Goal: Transaction & Acquisition: Book appointment/travel/reservation

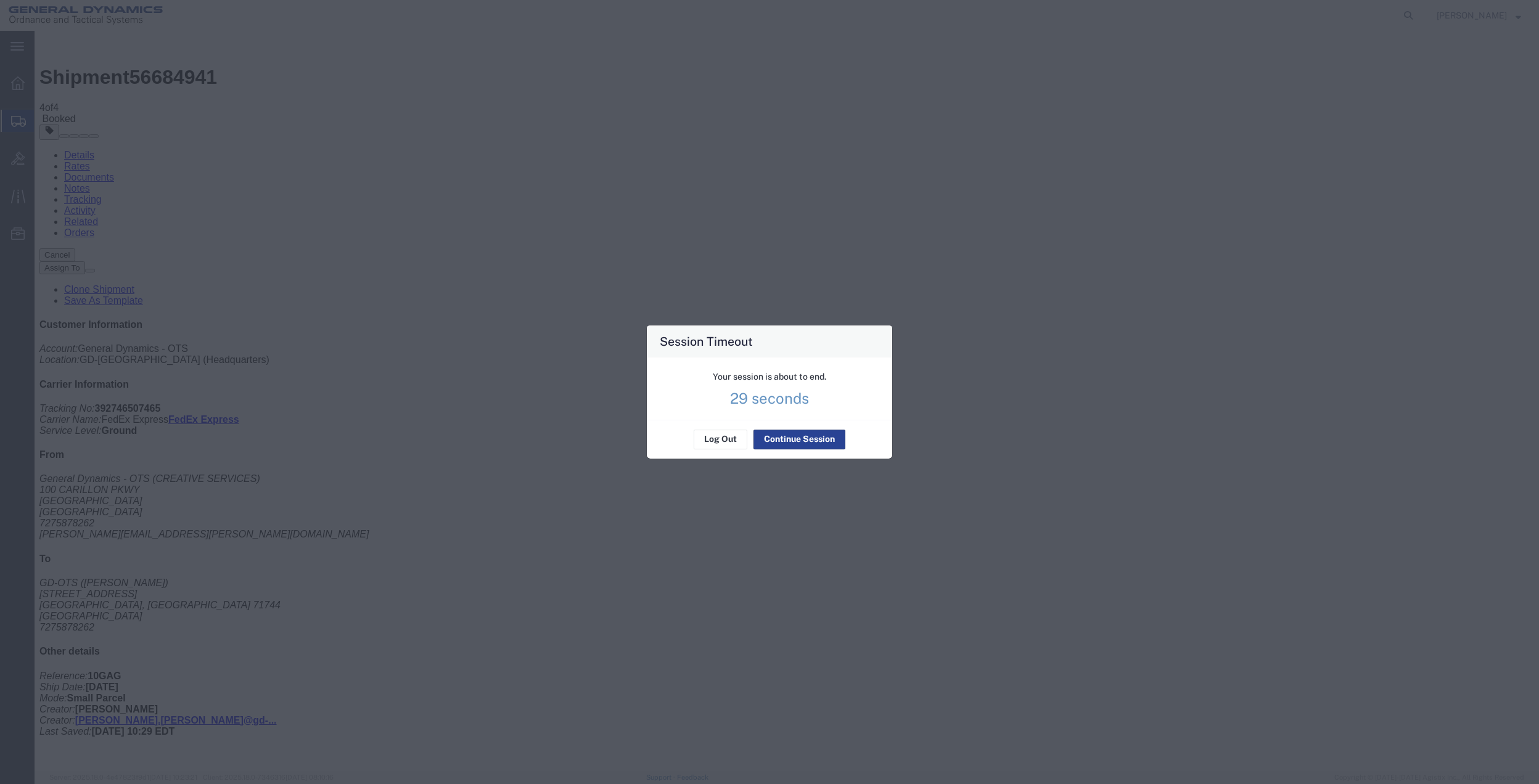
click at [772, 442] on button "Continue Session" at bounding box center [799, 440] width 92 height 20
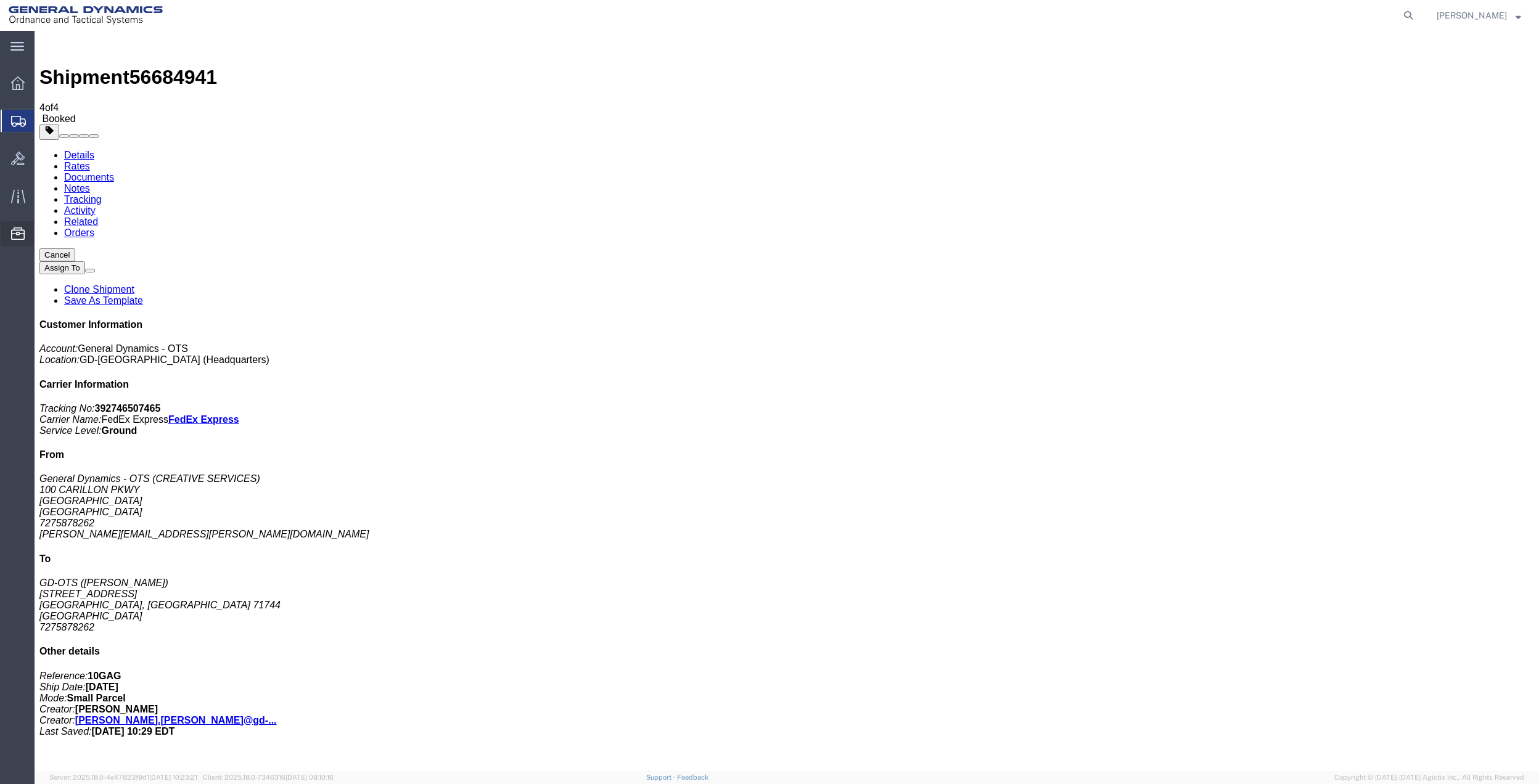
click at [0, 0] on span "Address Book" at bounding box center [0, 0] width 0 height 0
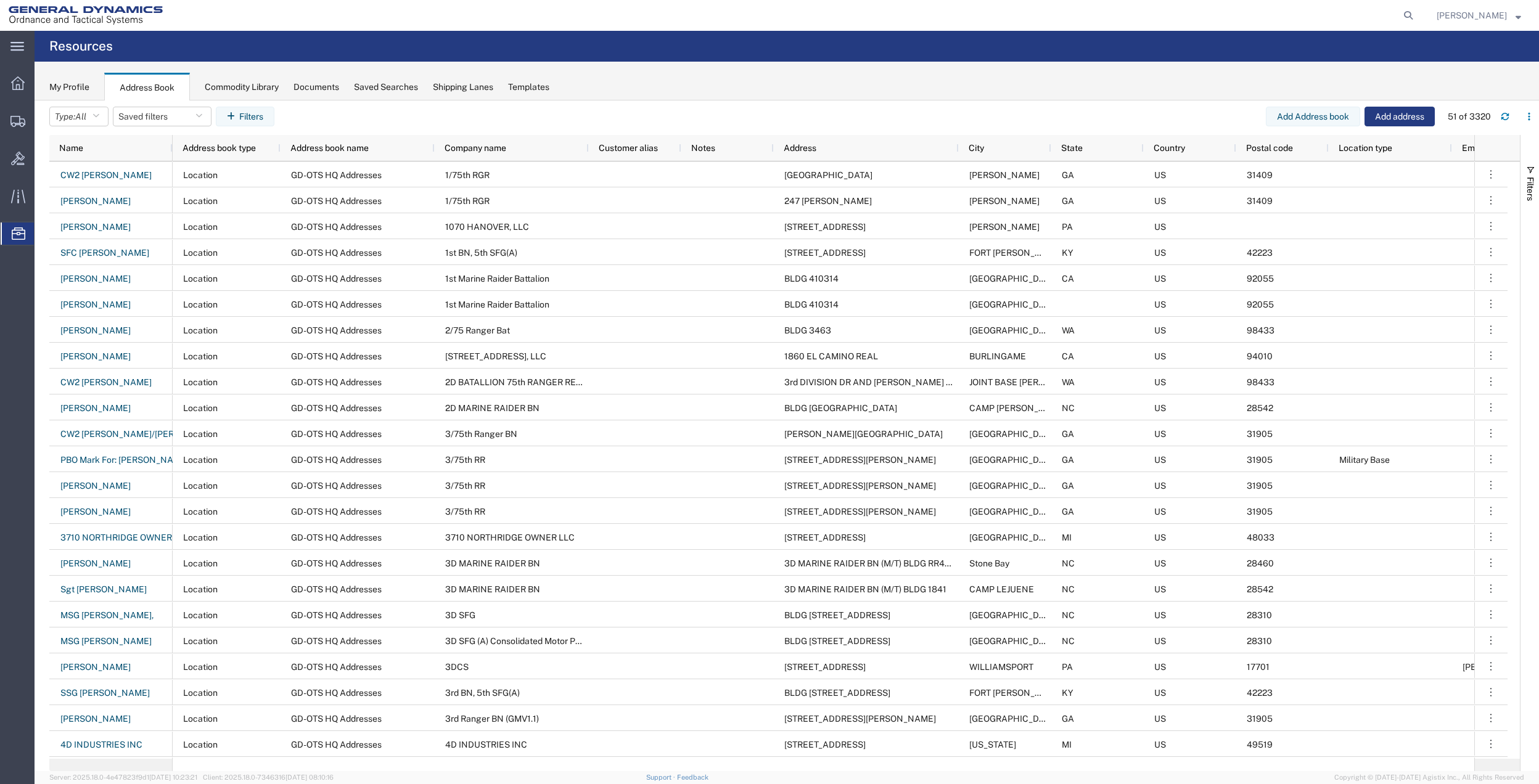
click at [86, 149] on div "Name" at bounding box center [114, 148] width 109 height 20
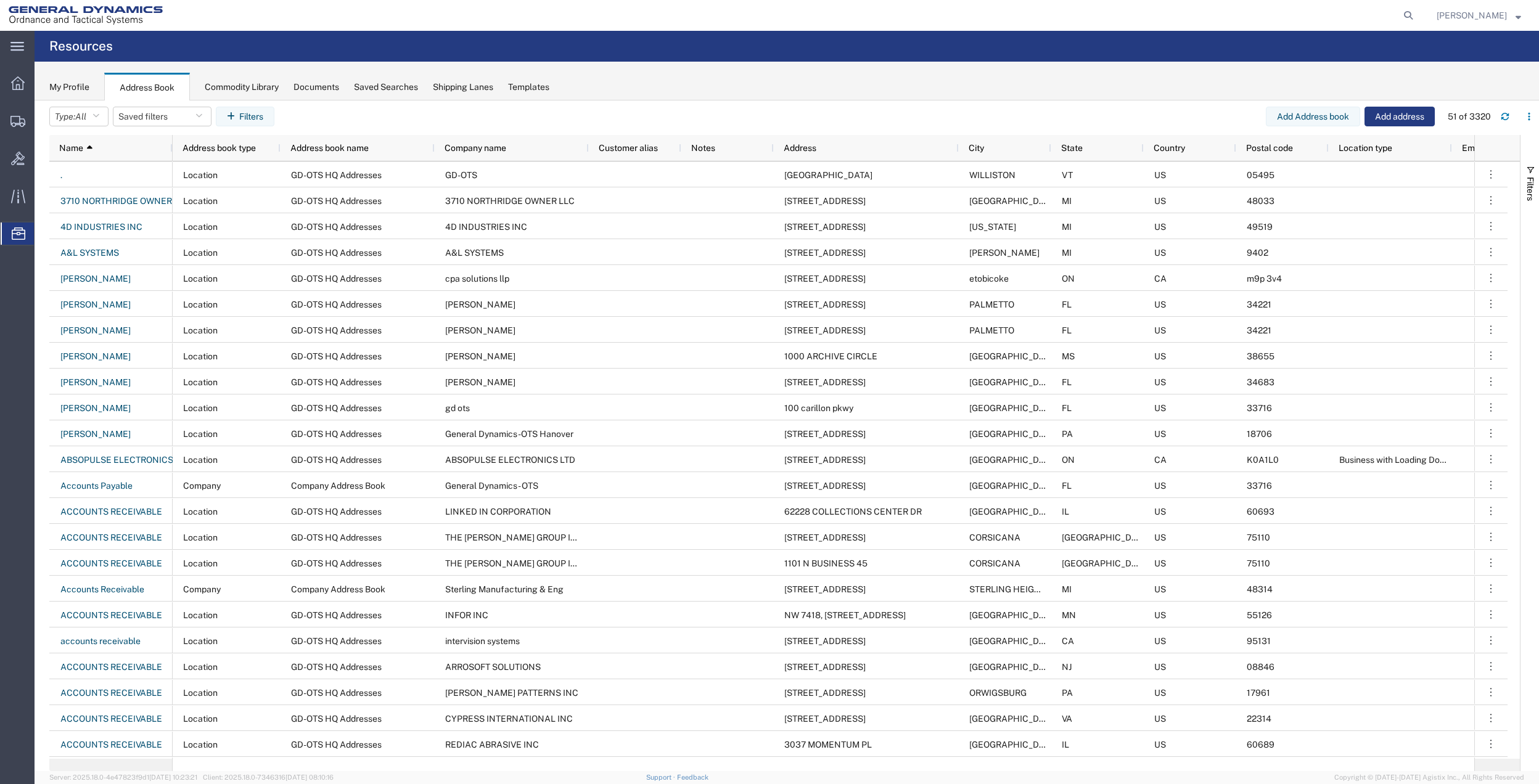
scroll to position [522, 0]
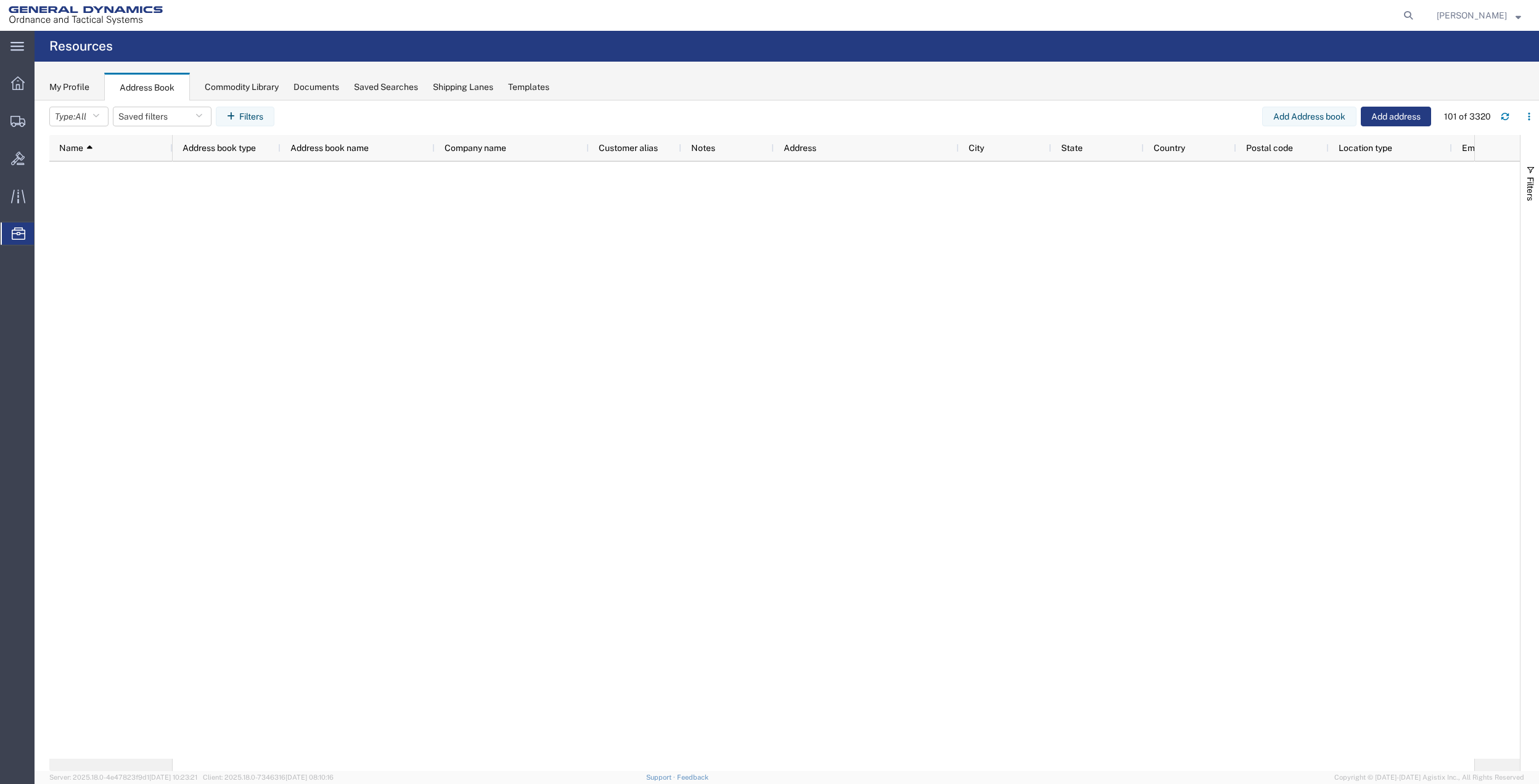
scroll to position [29360, 0]
click at [1525, 262] on div "Filters" at bounding box center [1529, 453] width 18 height 636
click at [1522, 271] on div "Filters" at bounding box center [1529, 453] width 18 height 636
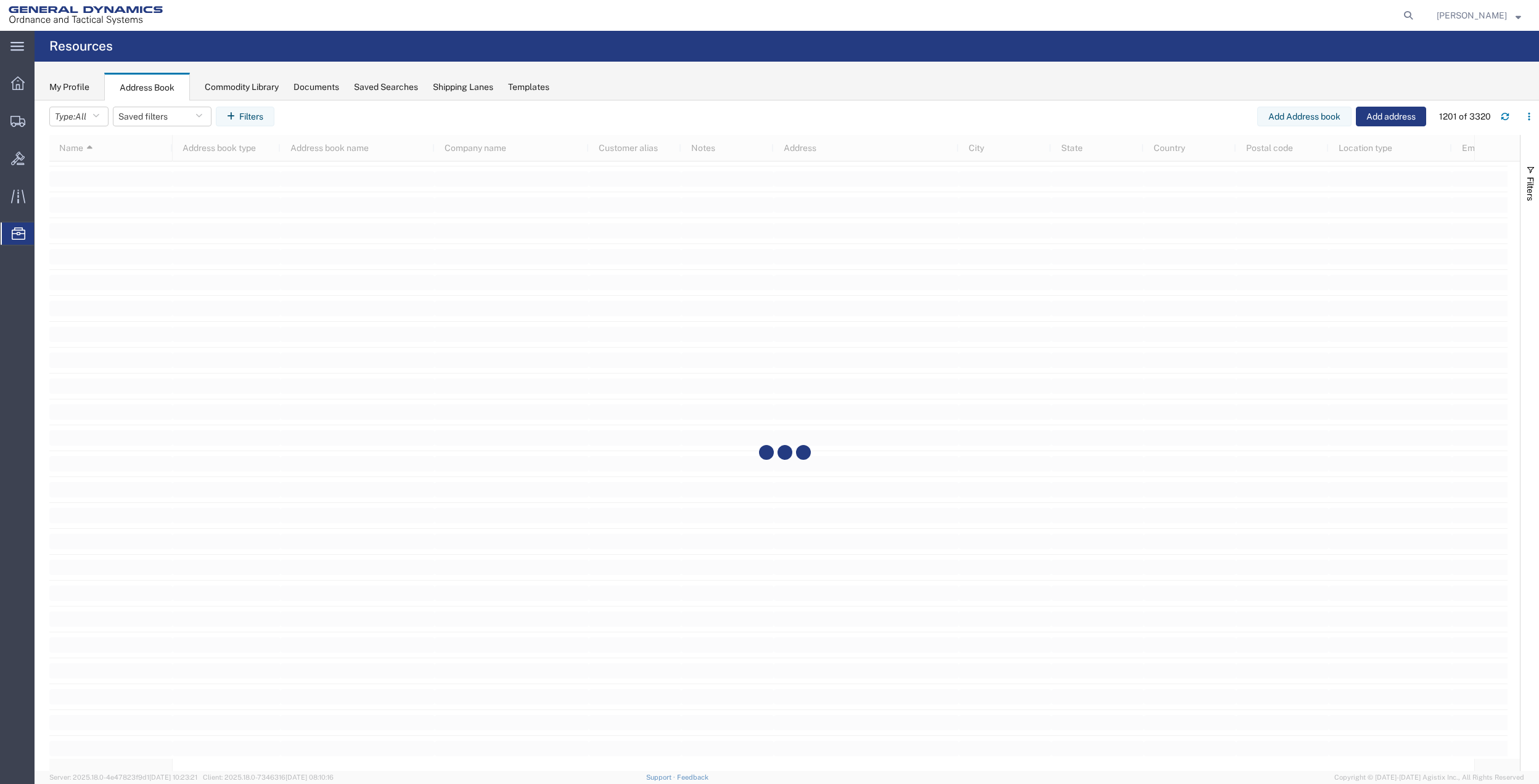
scroll to position [17130, 0]
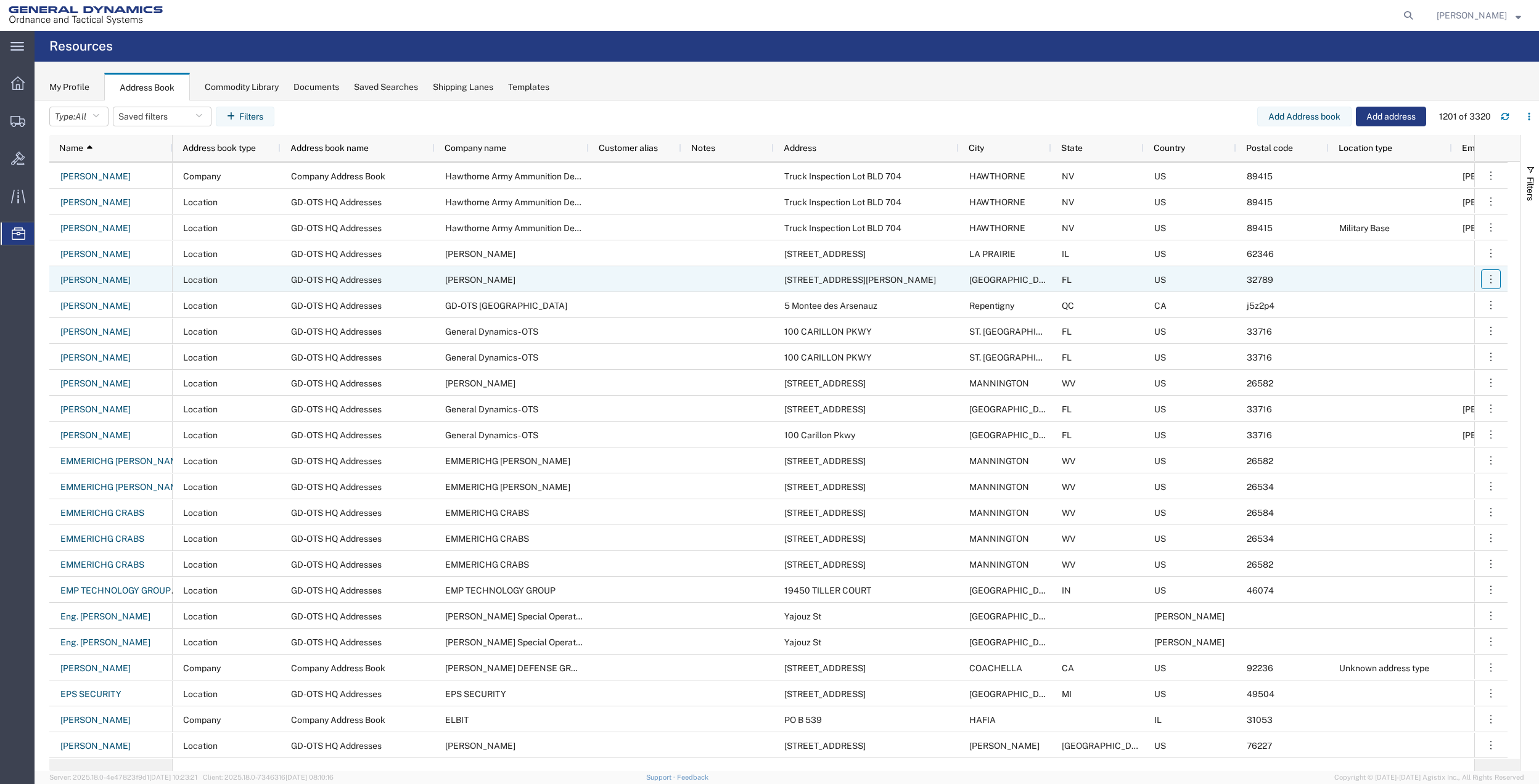
click at [1488, 277] on icon "button" at bounding box center [1490, 279] width 12 height 12
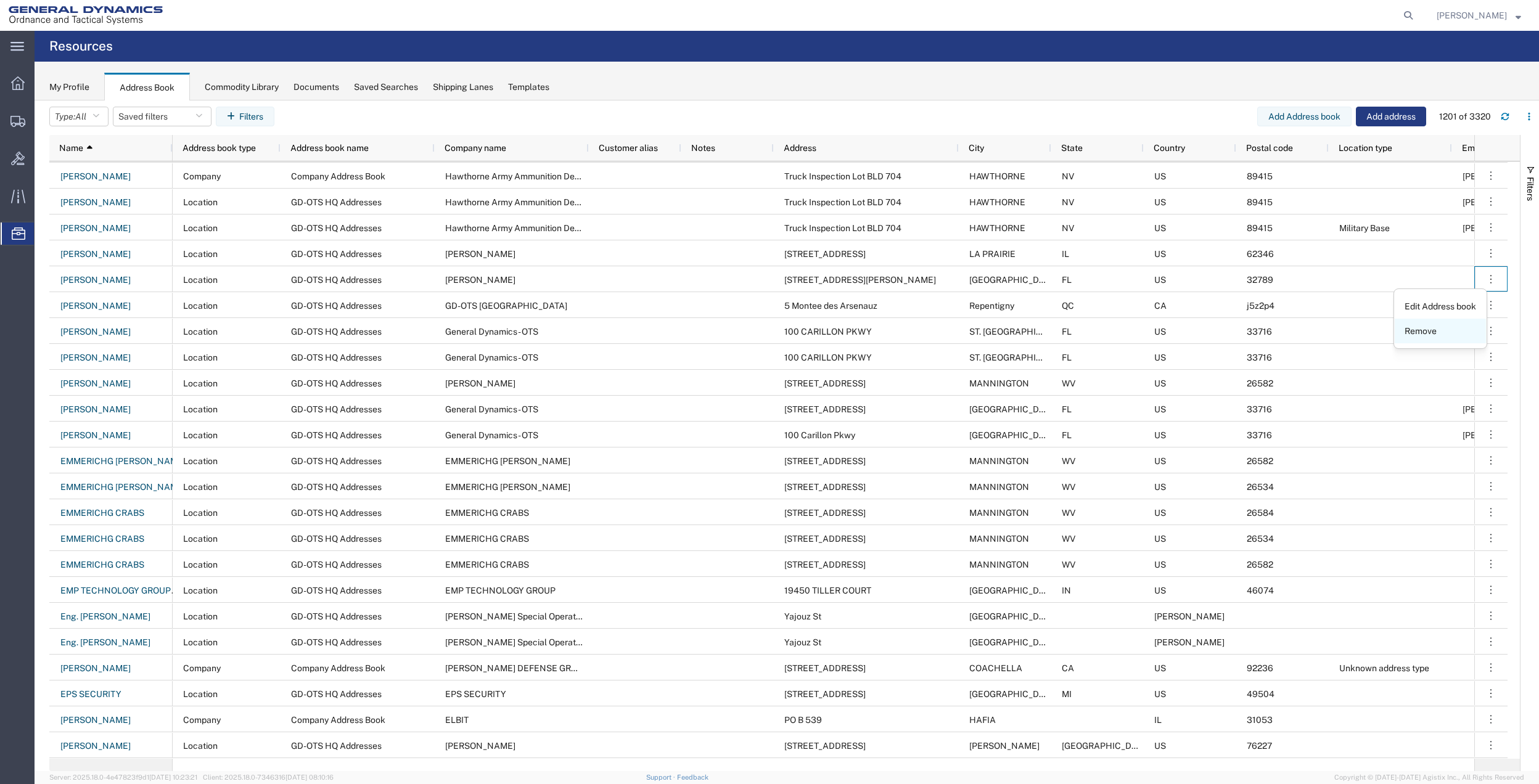
click at [1454, 328] on link "Remove" at bounding box center [1441, 332] width 91 height 22
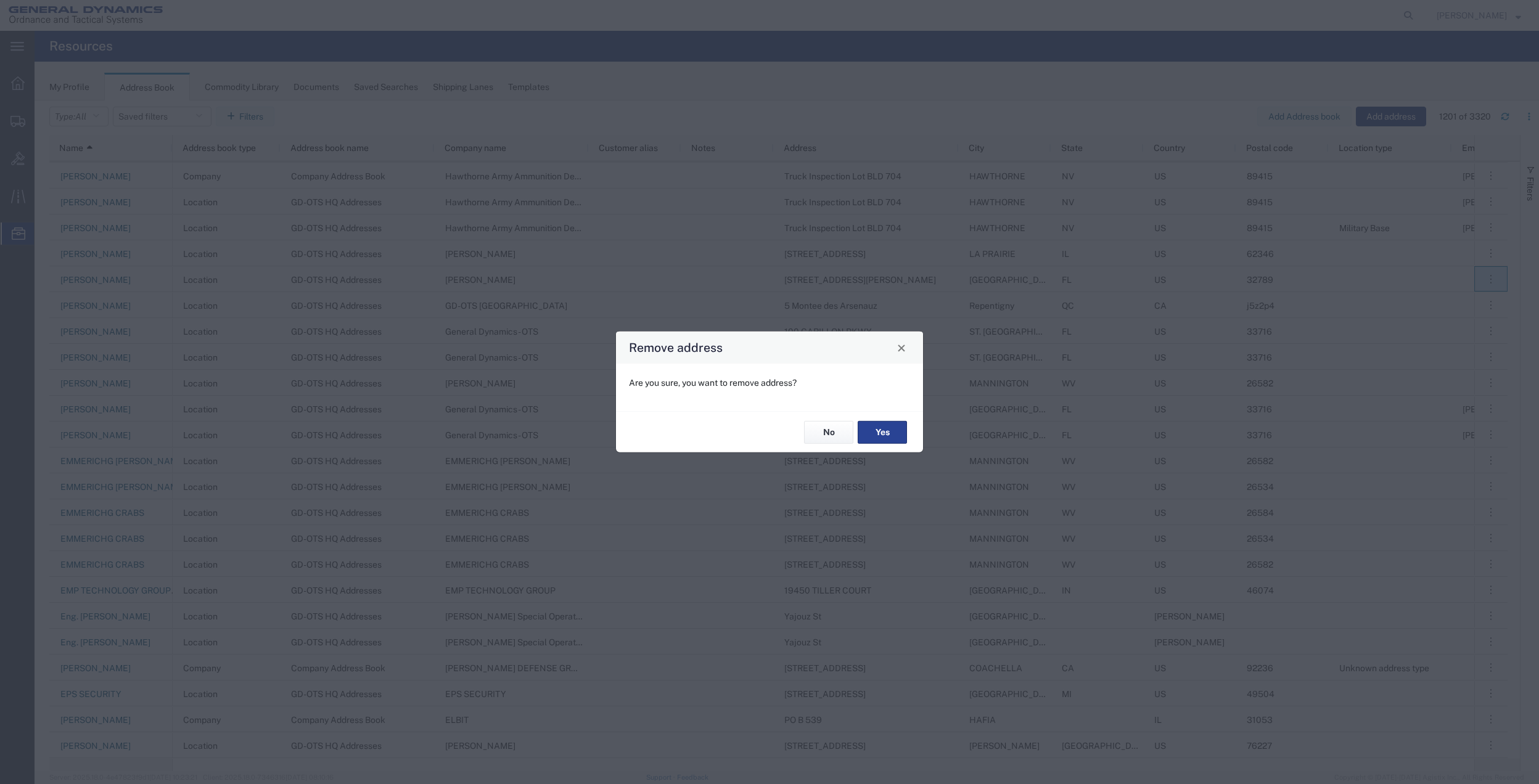
click at [876, 428] on button "Yes" at bounding box center [883, 432] width 50 height 23
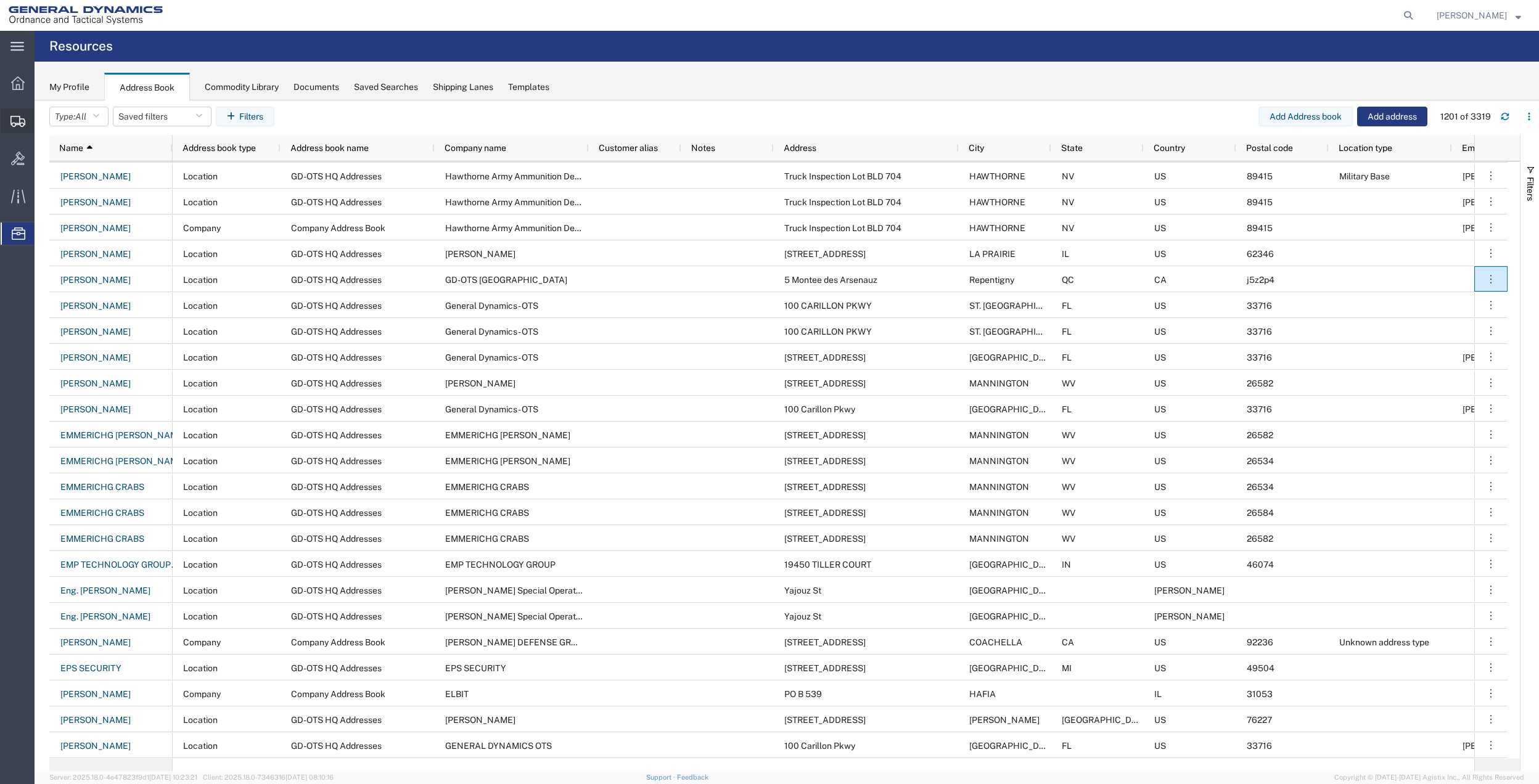
click at [0, 0] on span "Create Shipment" at bounding box center [0, 0] width 0 height 0
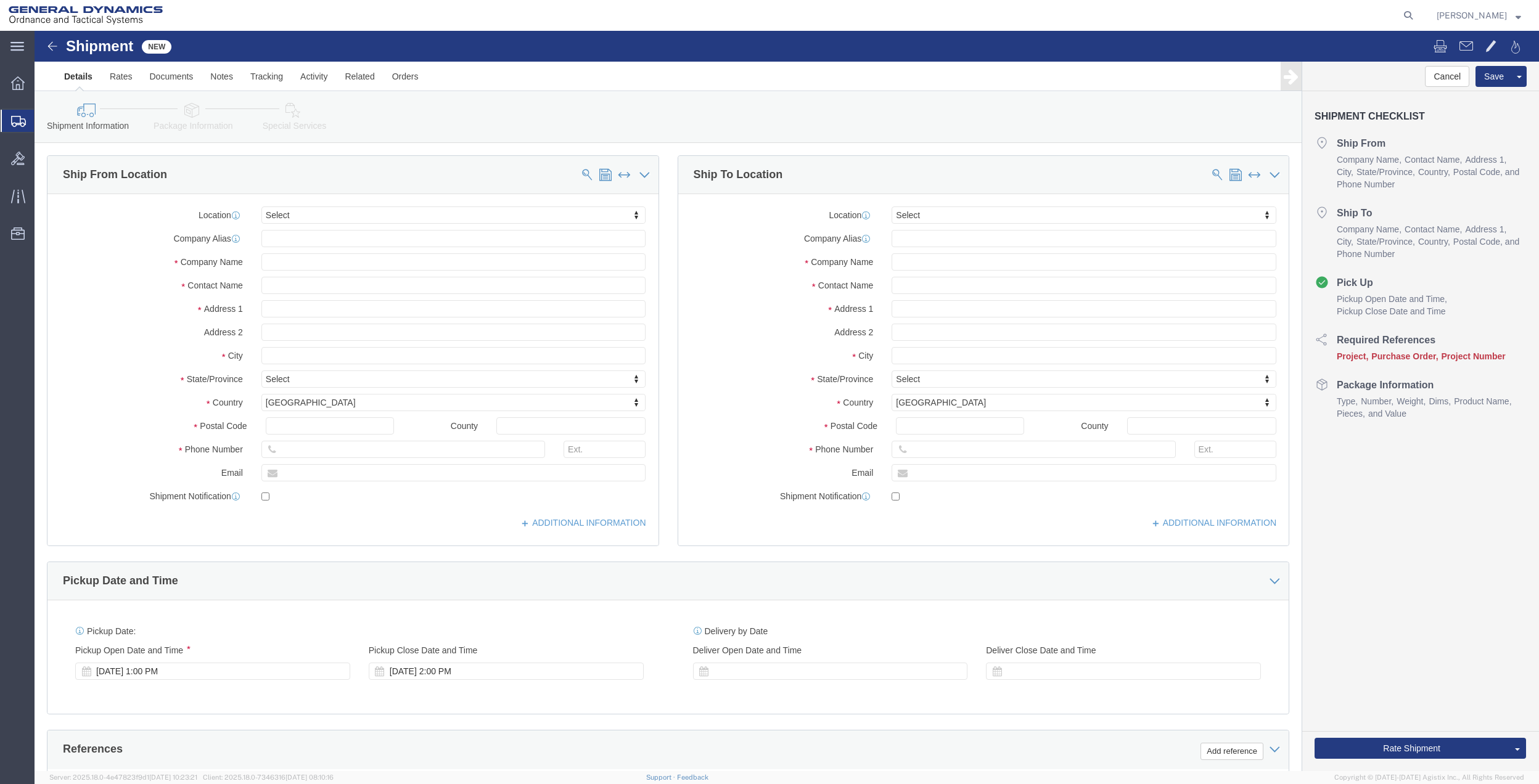
select select
click input "text"
type input "[PERSON_NAME]"
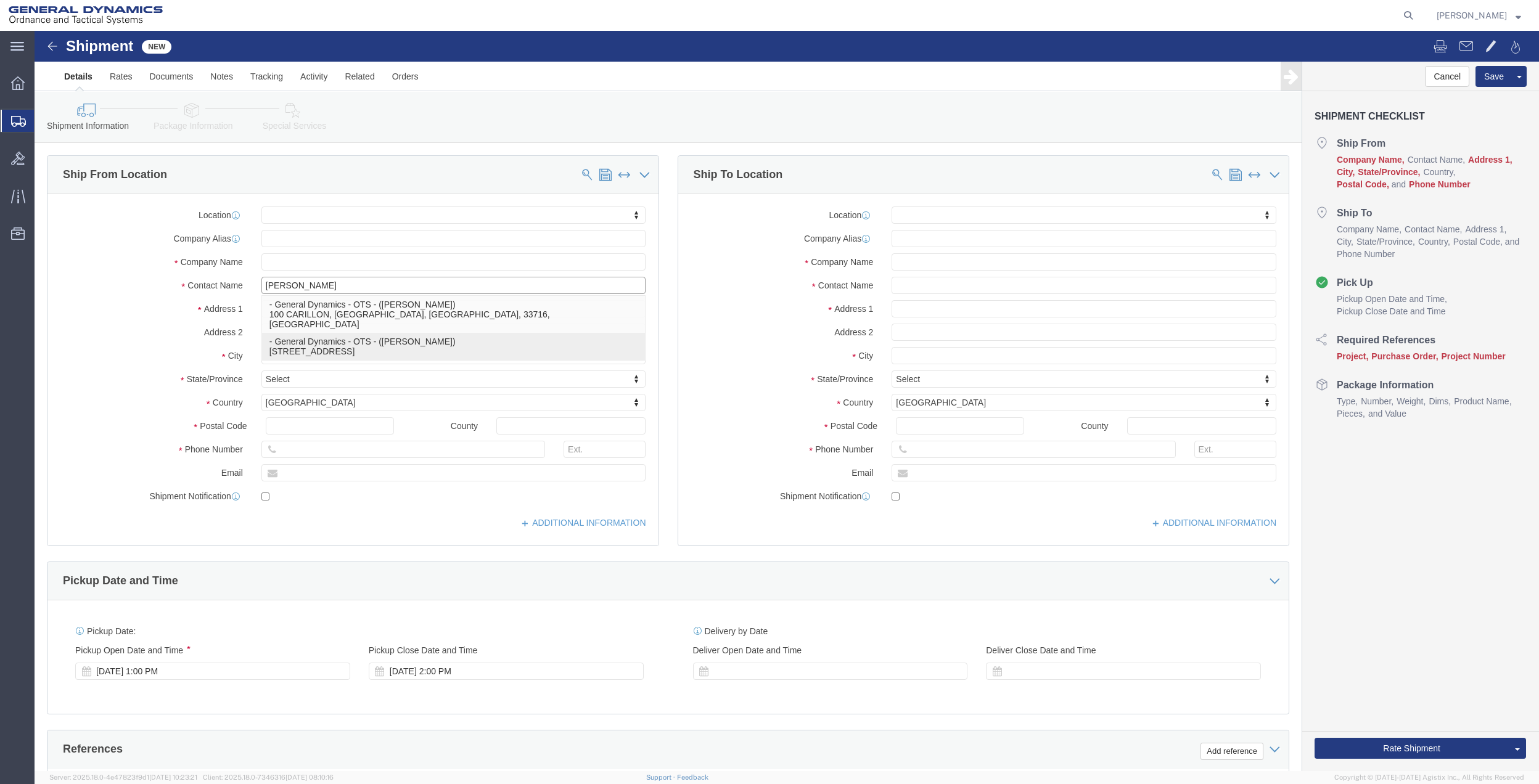
click p "- General Dynamics - OTS - ([PERSON_NAME]) [STREET_ADDRESS]"
select select
type input "100 CARILLON pkwy"
type input "33716"
type input "General Dynamics - OTS"
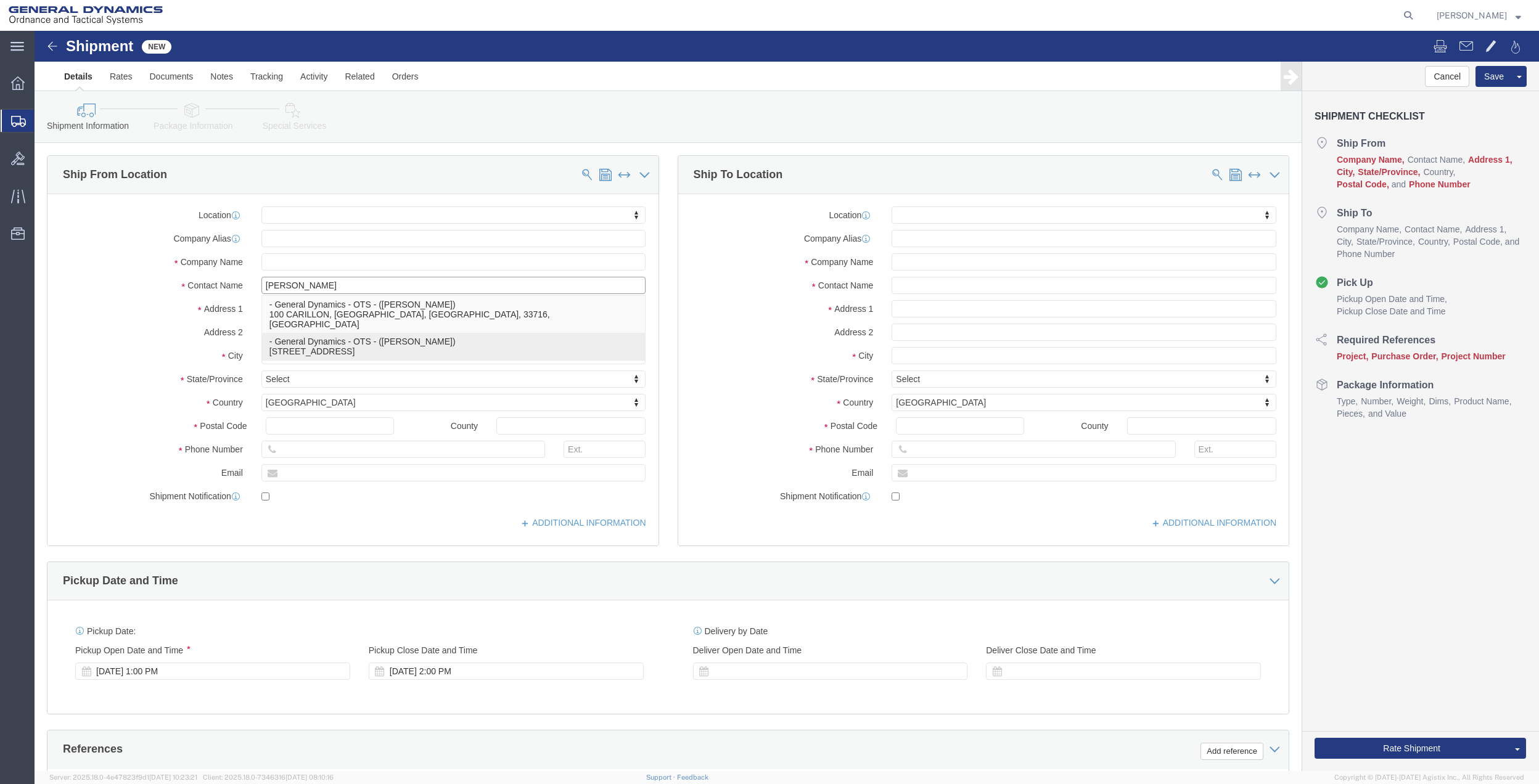
type input "[PERSON_NAME]"
type input "[GEOGRAPHIC_DATA]"
select select "FL"
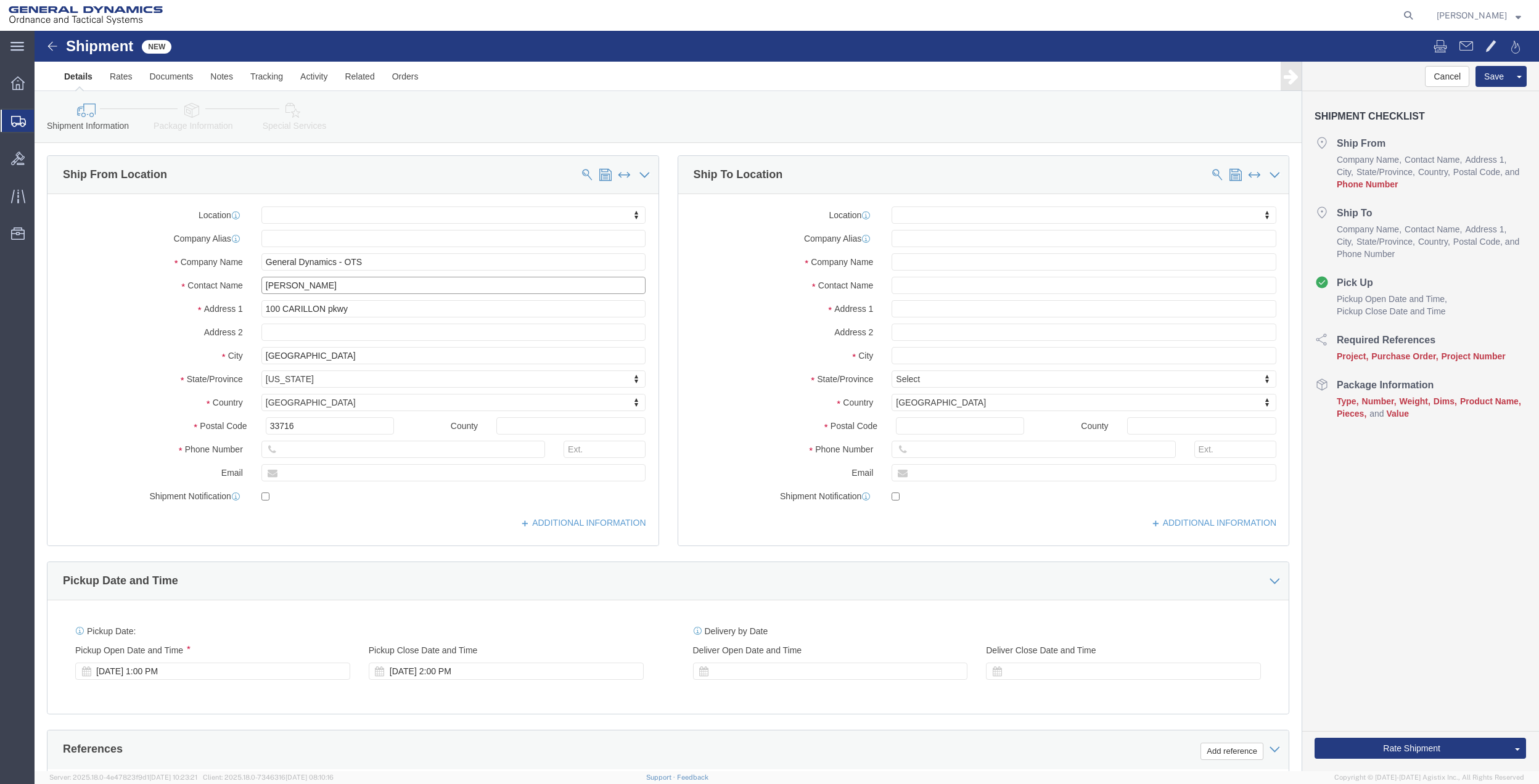
type input "[PERSON_NAME]"
click input "text"
paste input "[PERSON_NAME][EMAIL_ADDRESS][PERSON_NAME][DOMAIN_NAME]"
type input "[PERSON_NAME][EMAIL_ADDRESS][PERSON_NAME][DOMAIN_NAME]"
checkbox input "true"
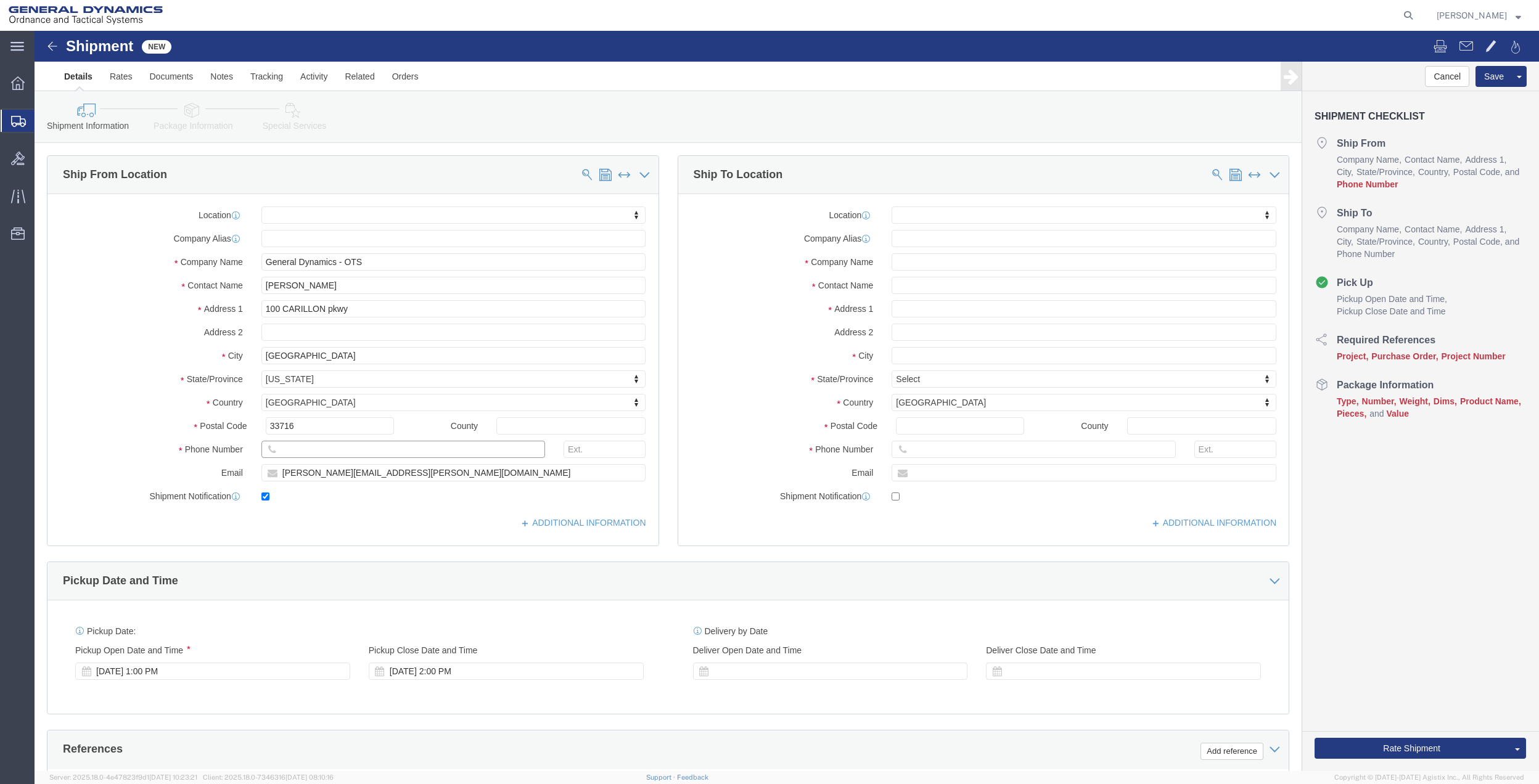
click input "text"
paste input "[PHONE_NUMBER]"
type input "[PHONE_NUMBER]"
click input "text"
click span
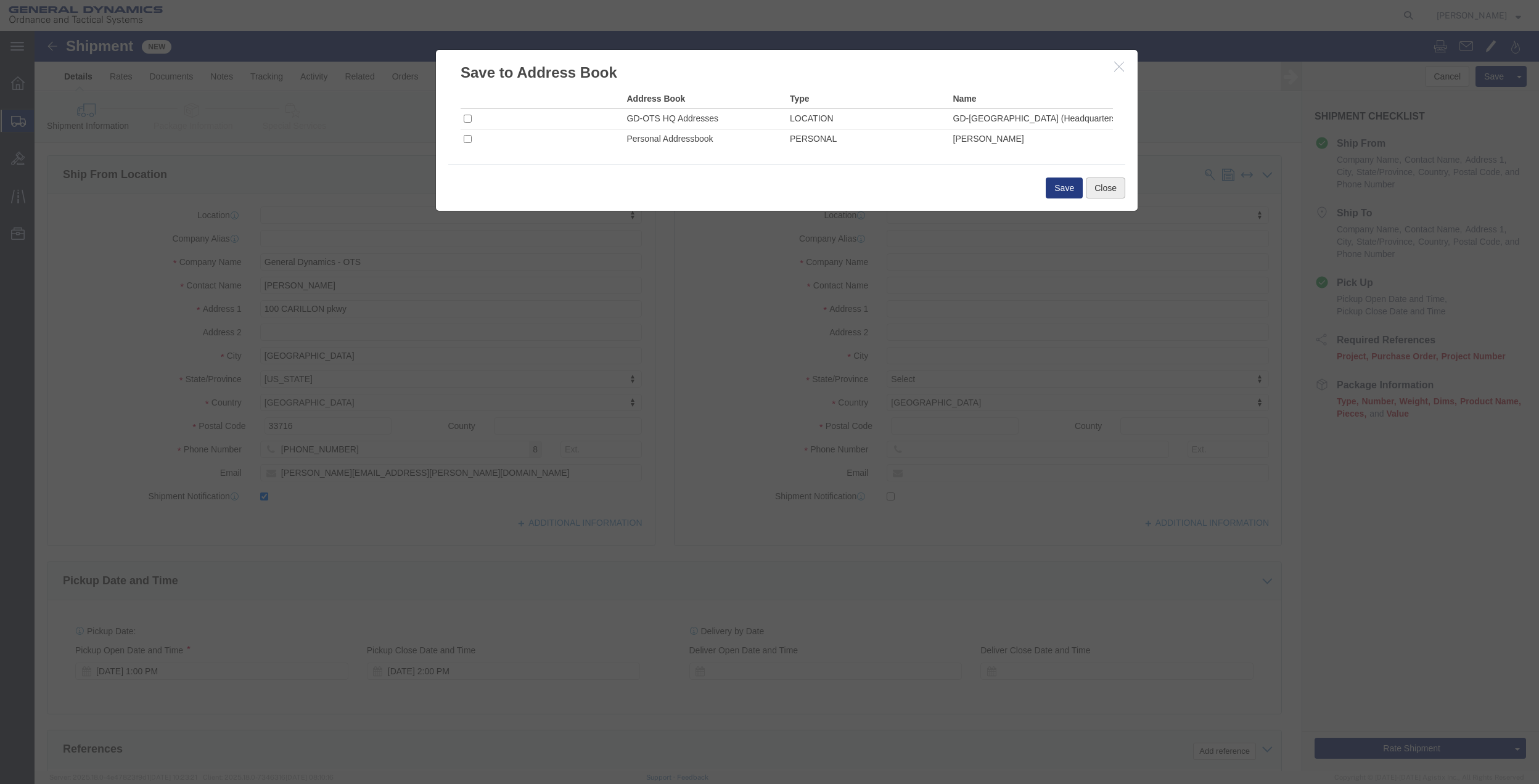
click button "Close"
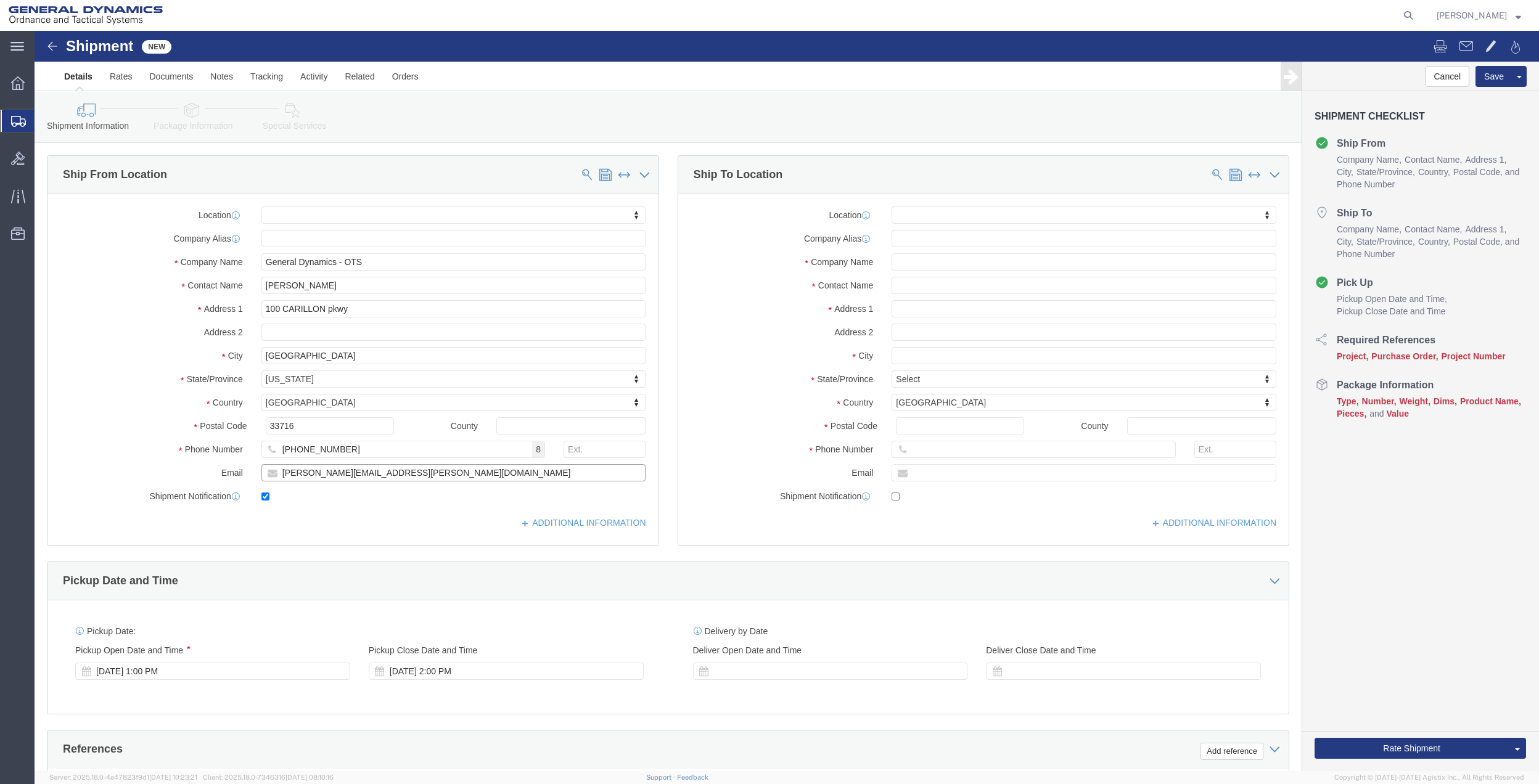
drag, startPoint x: 305, startPoint y: 440, endPoint x: 245, endPoint y: 436, distance: 60.1
click input "[PERSON_NAME][EMAIL_ADDRESS][PERSON_NAME][DOMAIN_NAME]"
drag, startPoint x: 245, startPoint y: 436, endPoint x: 229, endPoint y: 432, distance: 16.5
click div "Location My Profile Location GD-OTS [GEOGRAPHIC_DATA] (Commerce) GD-OTS [GEOGRA…"
drag, startPoint x: 306, startPoint y: 444, endPoint x: 237, endPoint y: 441, distance: 69.1
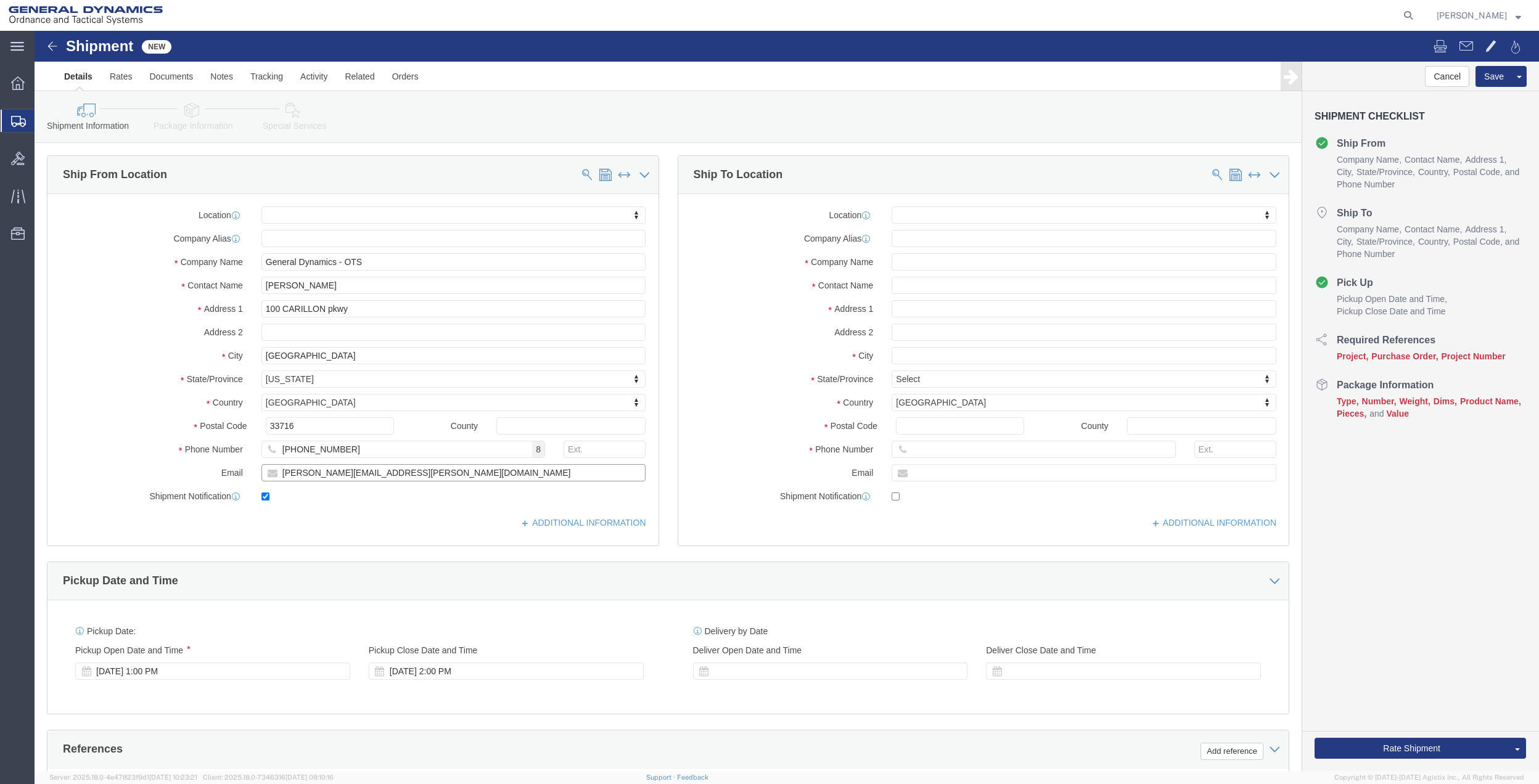
click div "[PERSON_NAME][EMAIL_ADDRESS][PERSON_NAME][DOMAIN_NAME]"
drag, startPoint x: 321, startPoint y: 251, endPoint x: 215, endPoint y: 254, distance: 106.0
click div "Contact Name [PERSON_NAME]"
paste input "[PERSON_NAME].[PERSON_NAME]"
click input "[PERSON_NAME].[PERSON_NAME]"
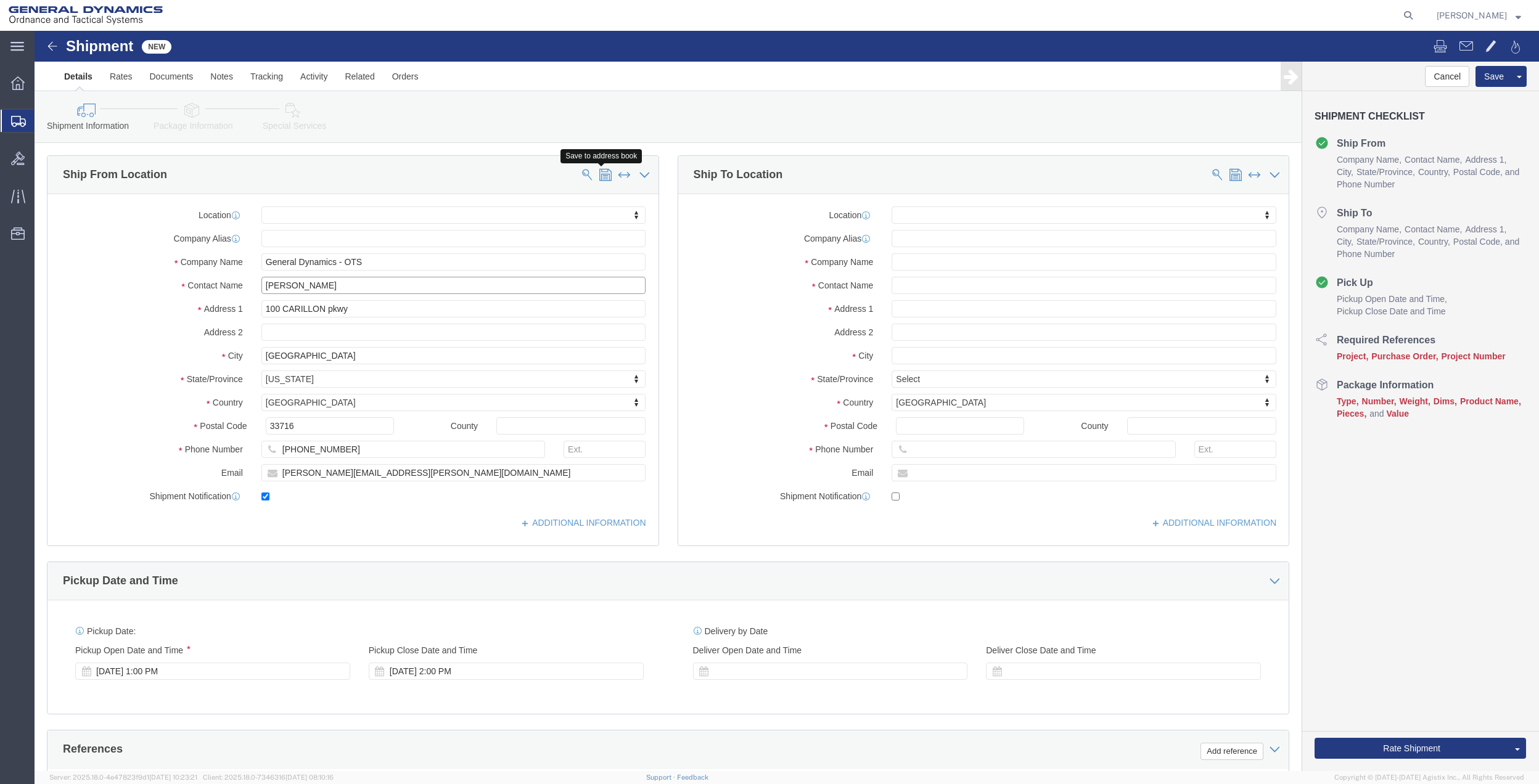
type input "[PERSON_NAME]"
click span
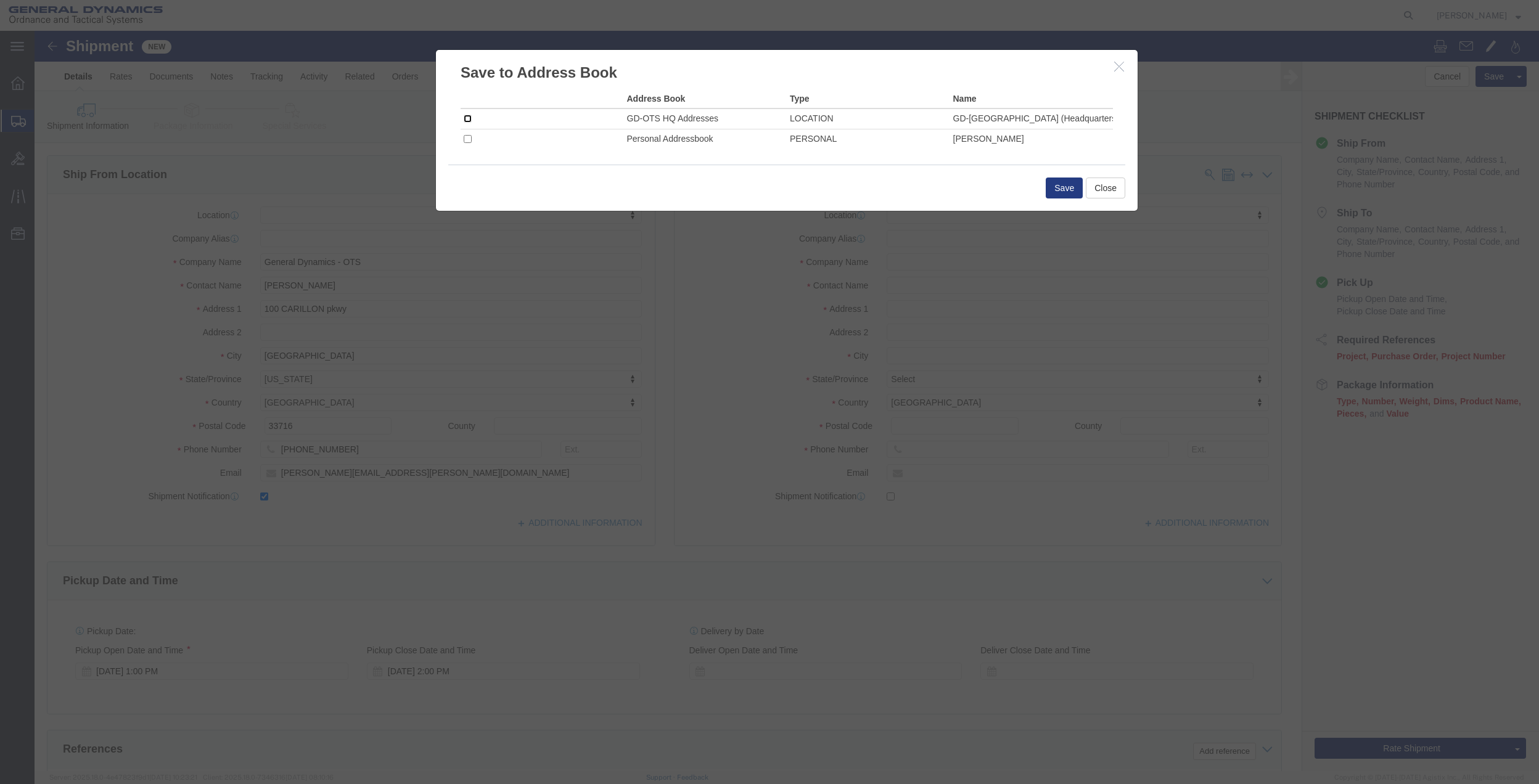
click input "checkbox"
checkbox input "true"
click button "Save"
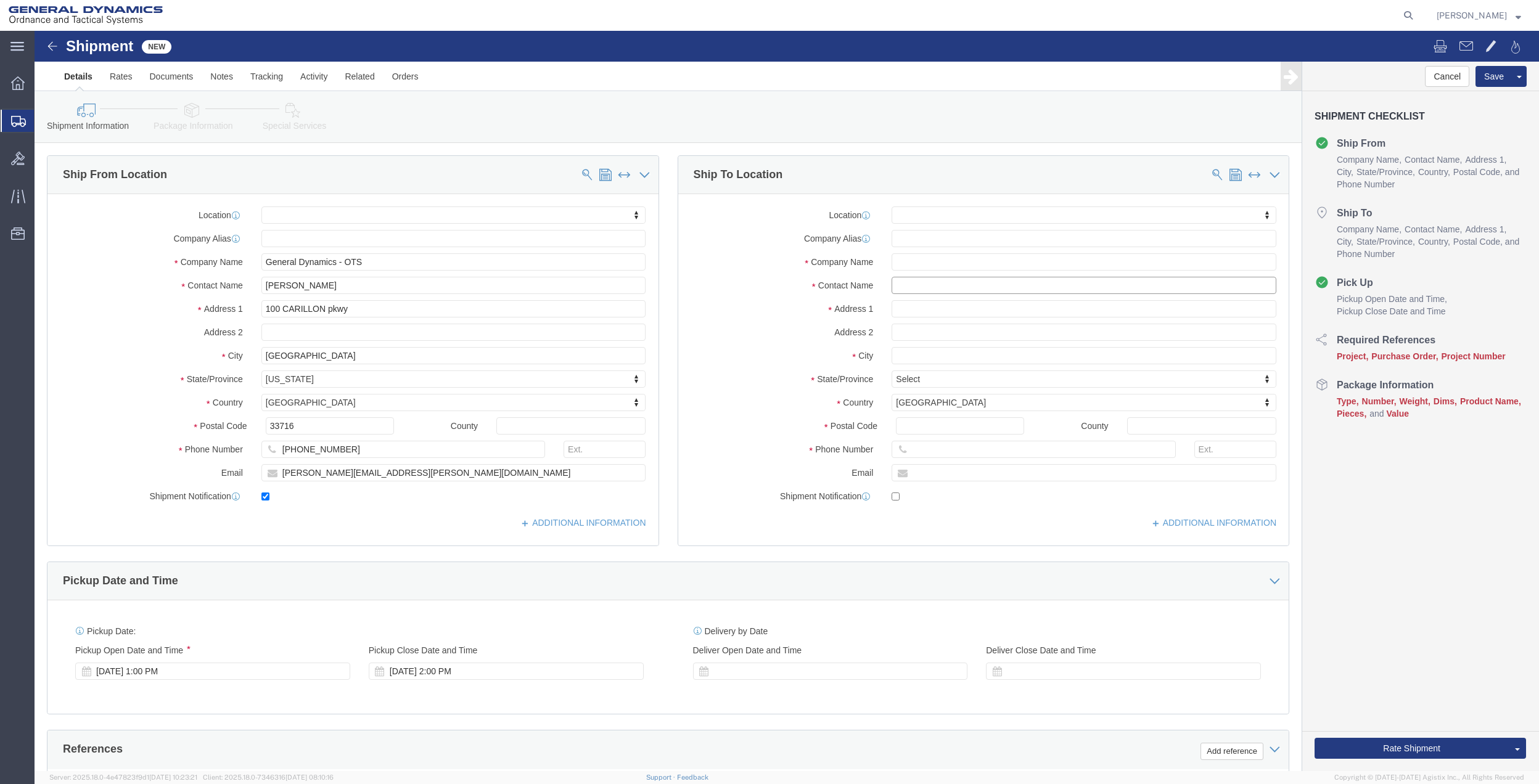
click input "text"
type input "[PERSON_NAME]"
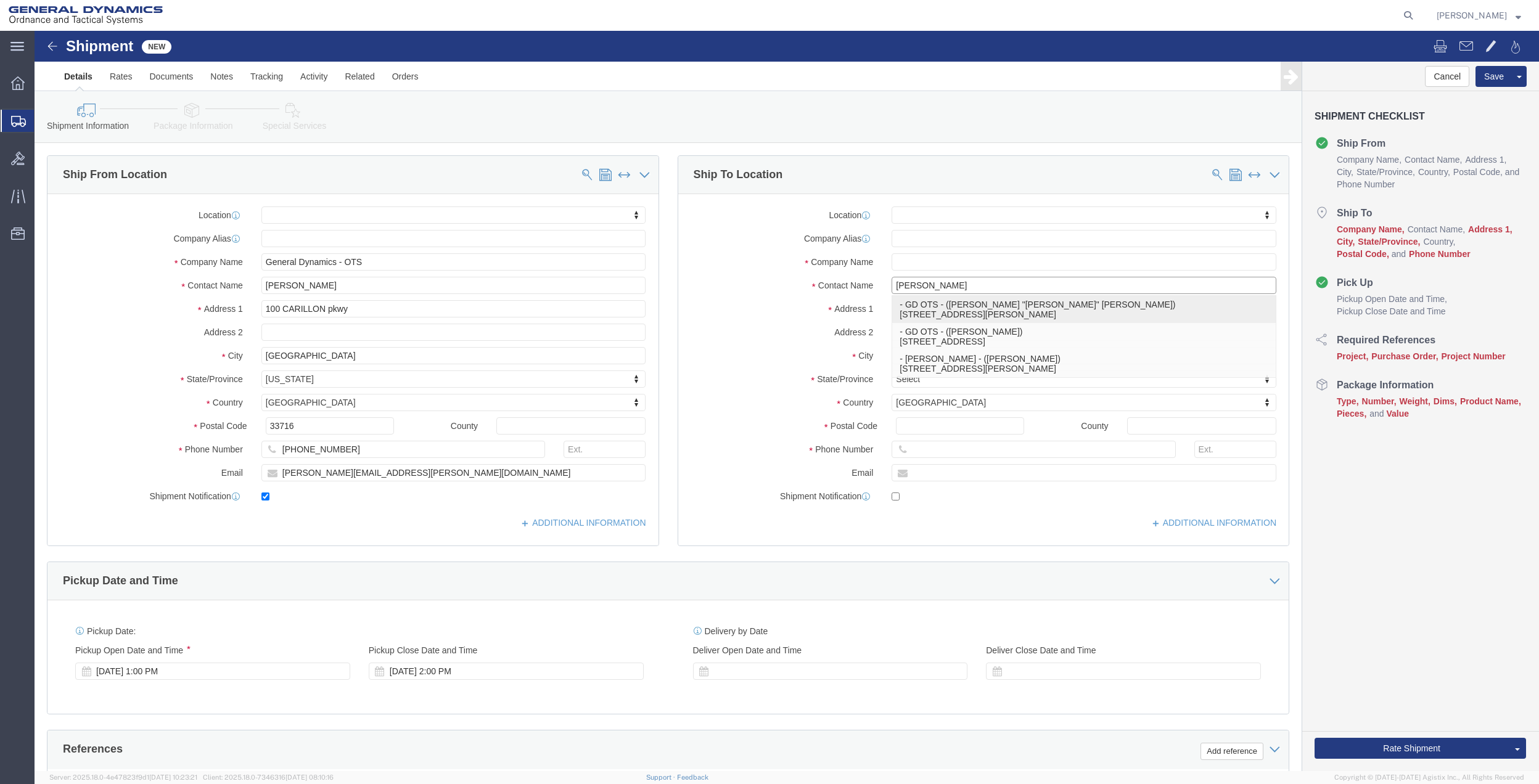
click p "- GD OTS - ([PERSON_NAME] "[PERSON_NAME]" [PERSON_NAME]) [STREET_ADDRESS][PERSO…"
select select
type input "1500 HIGHWAY 315"
type input "18702"
type input "GD OTS"
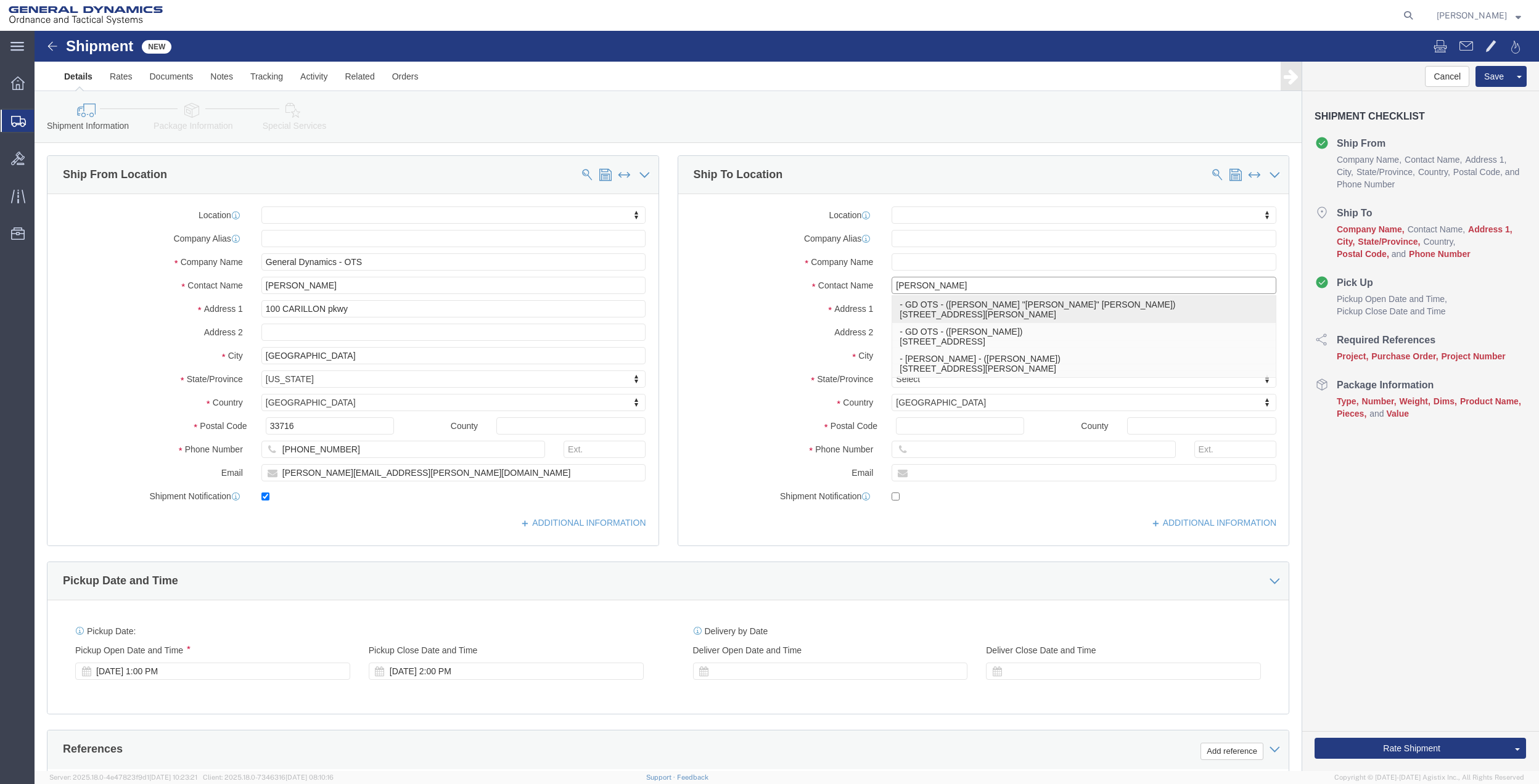
type input "[PERSON_NAME] "[PERSON_NAME]" [PERSON_NAME]"
type input "[PERSON_NAME]"
select select "PA"
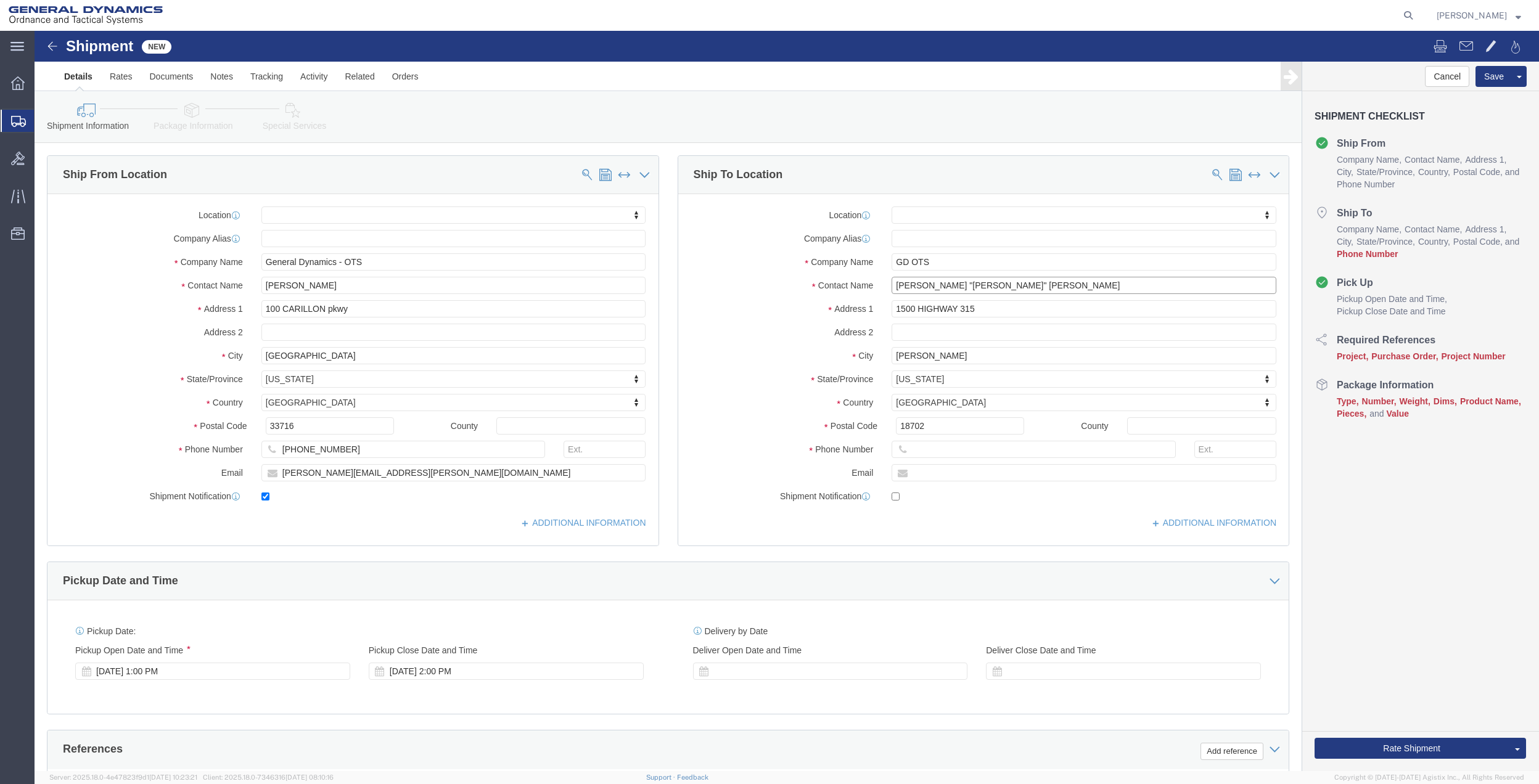
drag, startPoint x: 894, startPoint y: 252, endPoint x: 787, endPoint y: 253, distance: 107.0
click div "Contact Name [PERSON_NAME] "[PERSON_NAME]" [PERSON_NAME]"
click input "[PERSON_NAME]" [PERSON_NAME]"
type input "[PERSON_NAME]"
click input "text"
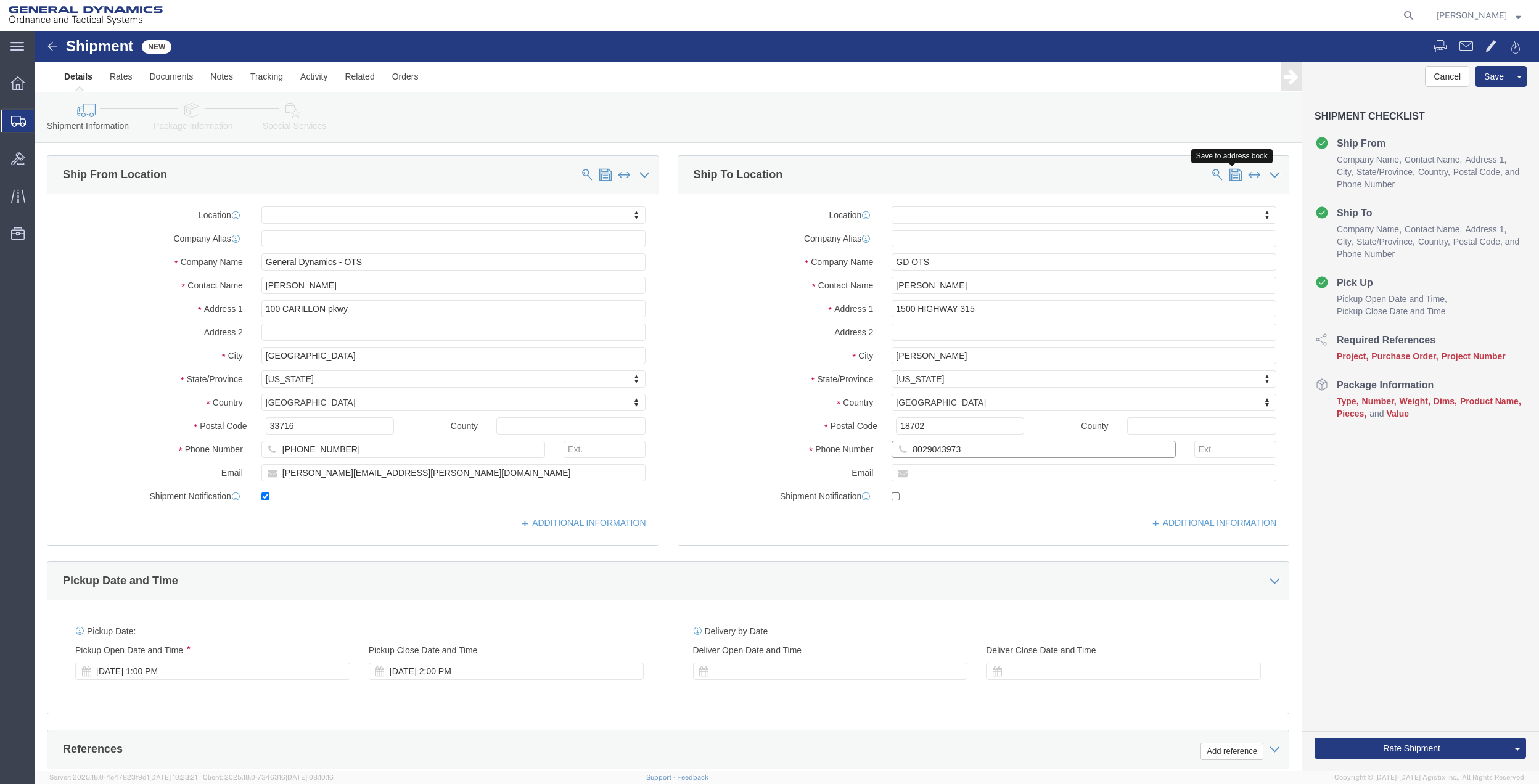
type input "8029043973"
click span
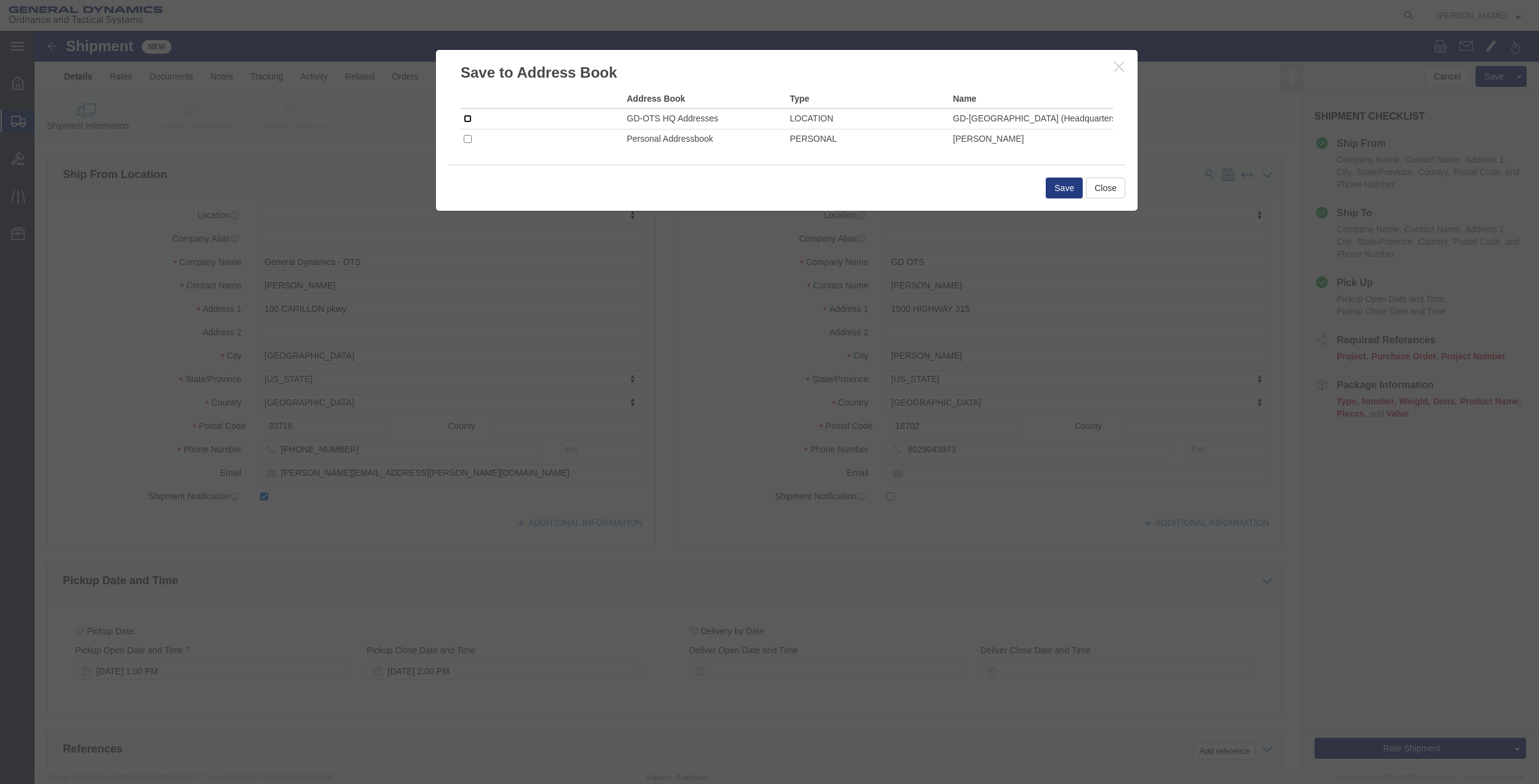
click input "checkbox"
checkbox input "true"
click button "Save"
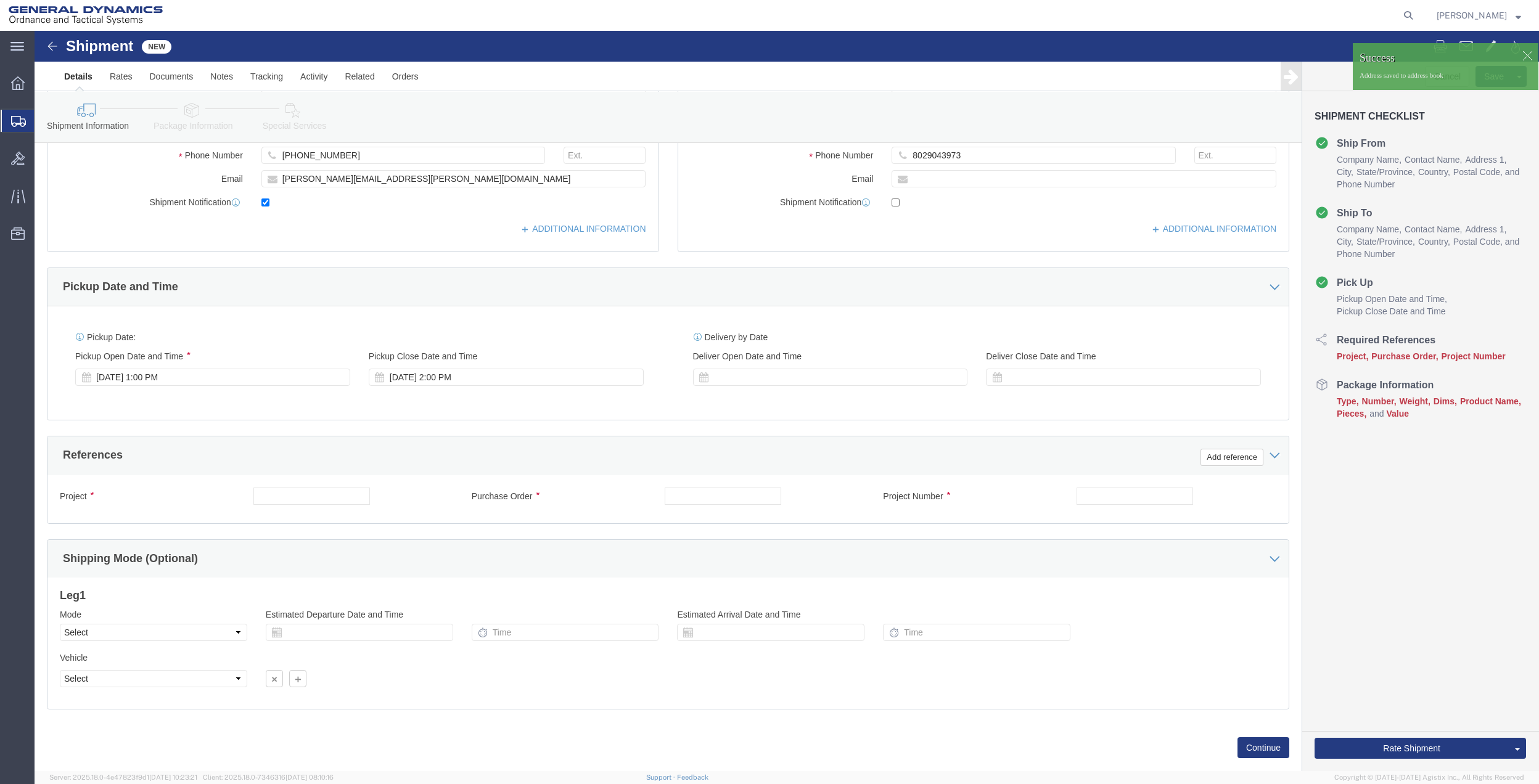
scroll to position [322, 0]
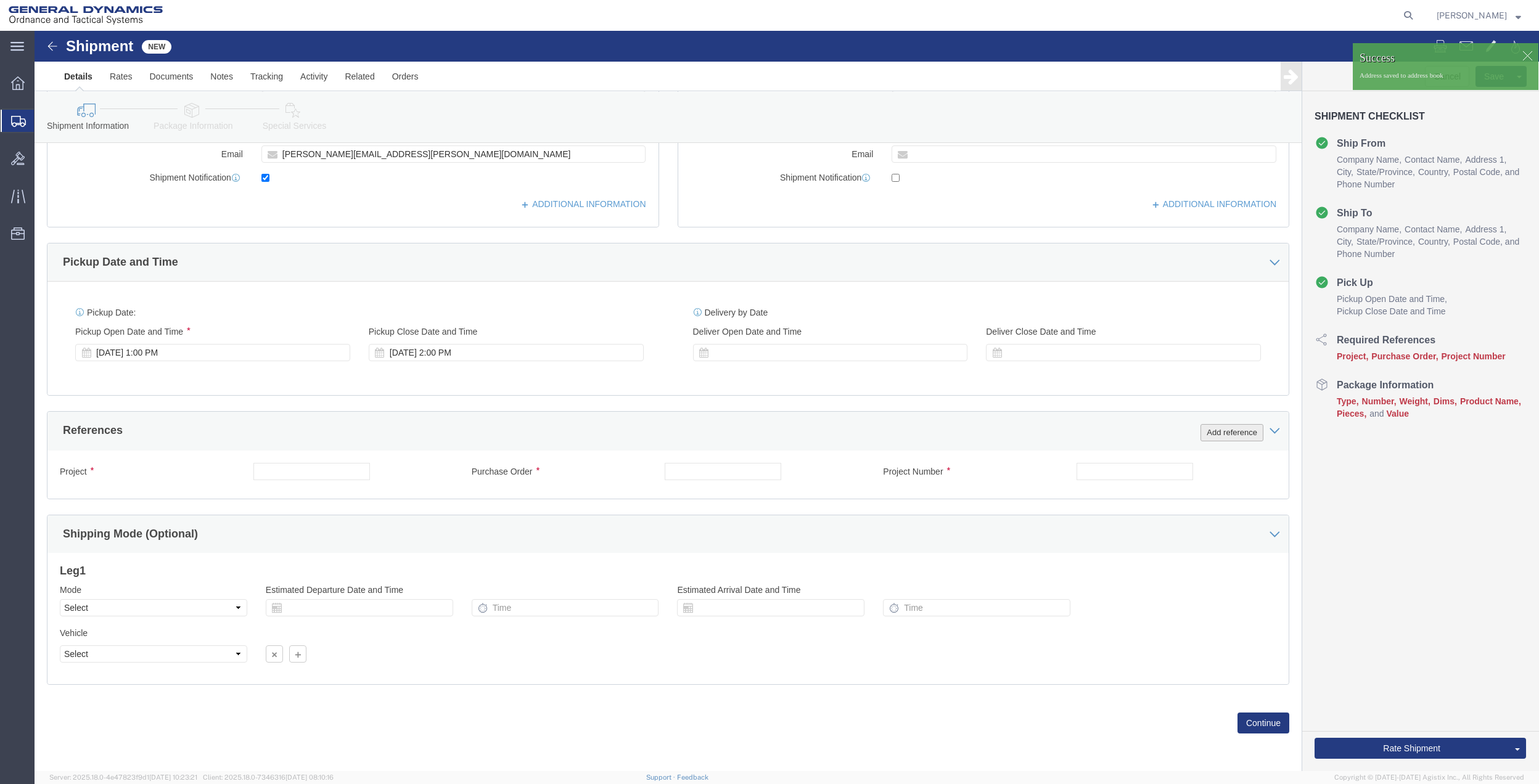
click button "Add reference"
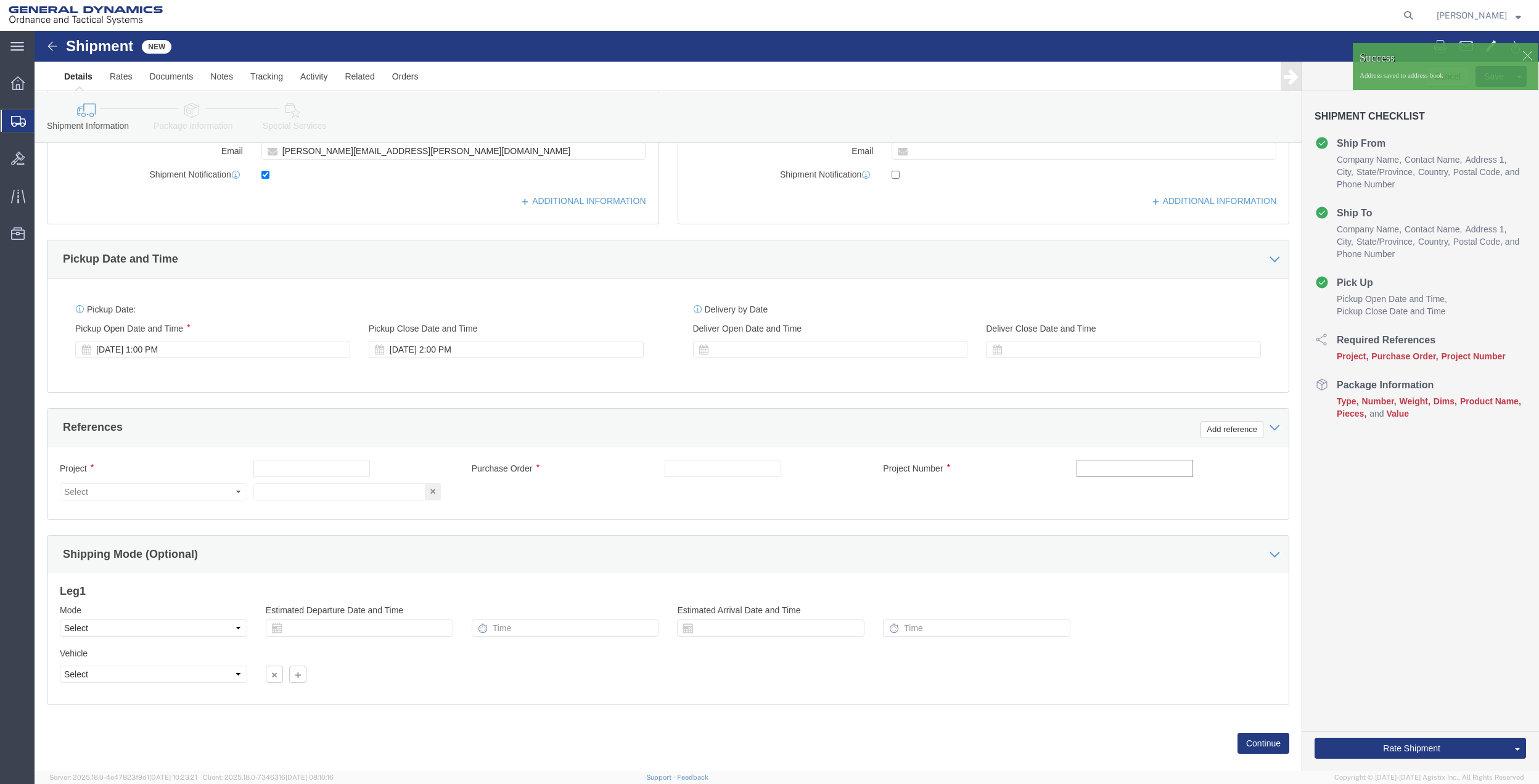
click input "text"
type input "10gah"
drag, startPoint x: 716, startPoint y: 436, endPoint x: 471, endPoint y: 477, distance: 248.4
click input "text"
paste input "10gah"
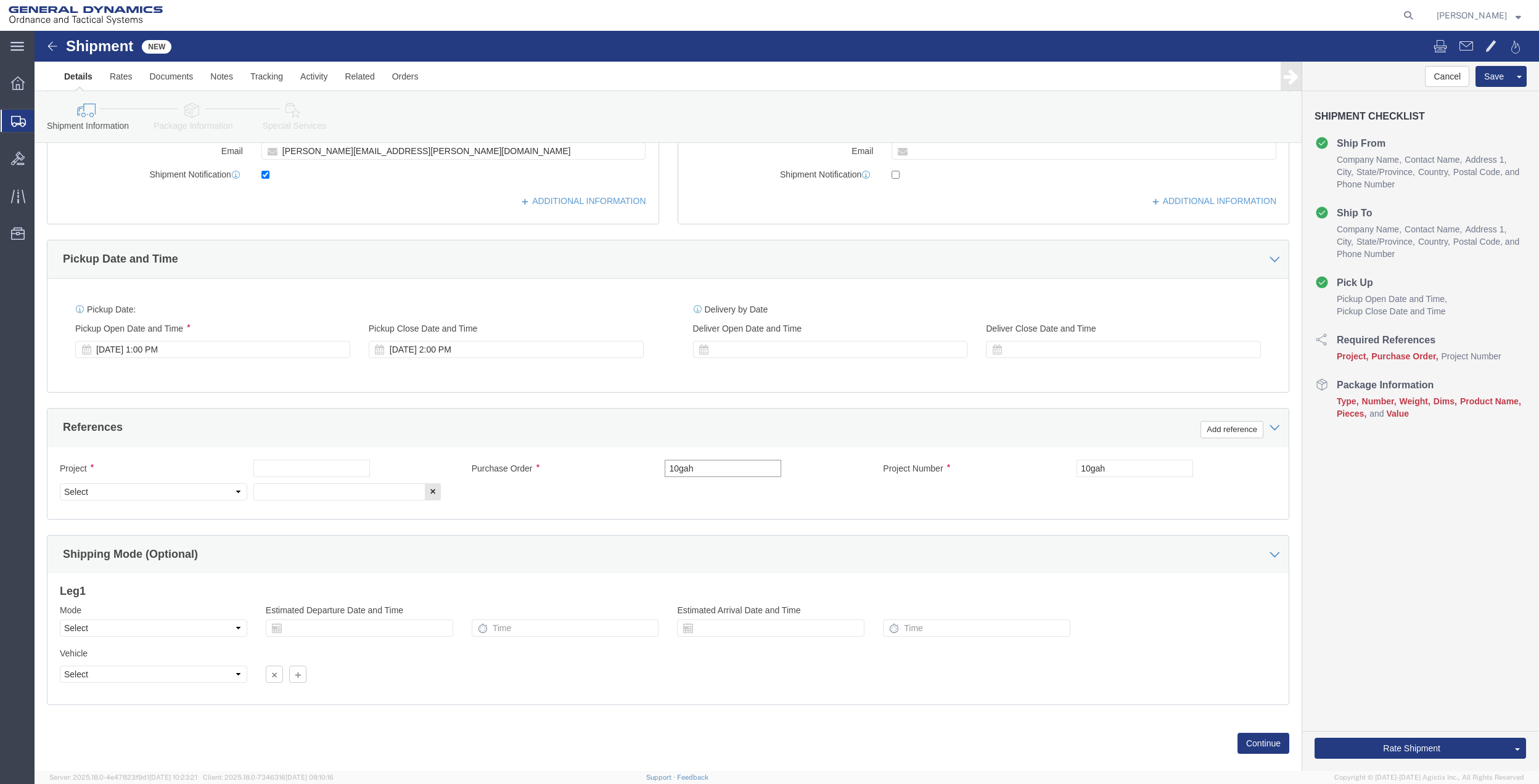
type input "10gah"
drag, startPoint x: 279, startPoint y: 445, endPoint x: 265, endPoint y: 455, distance: 17.2
click input "text"
paste input "10gah"
type input "10gah"
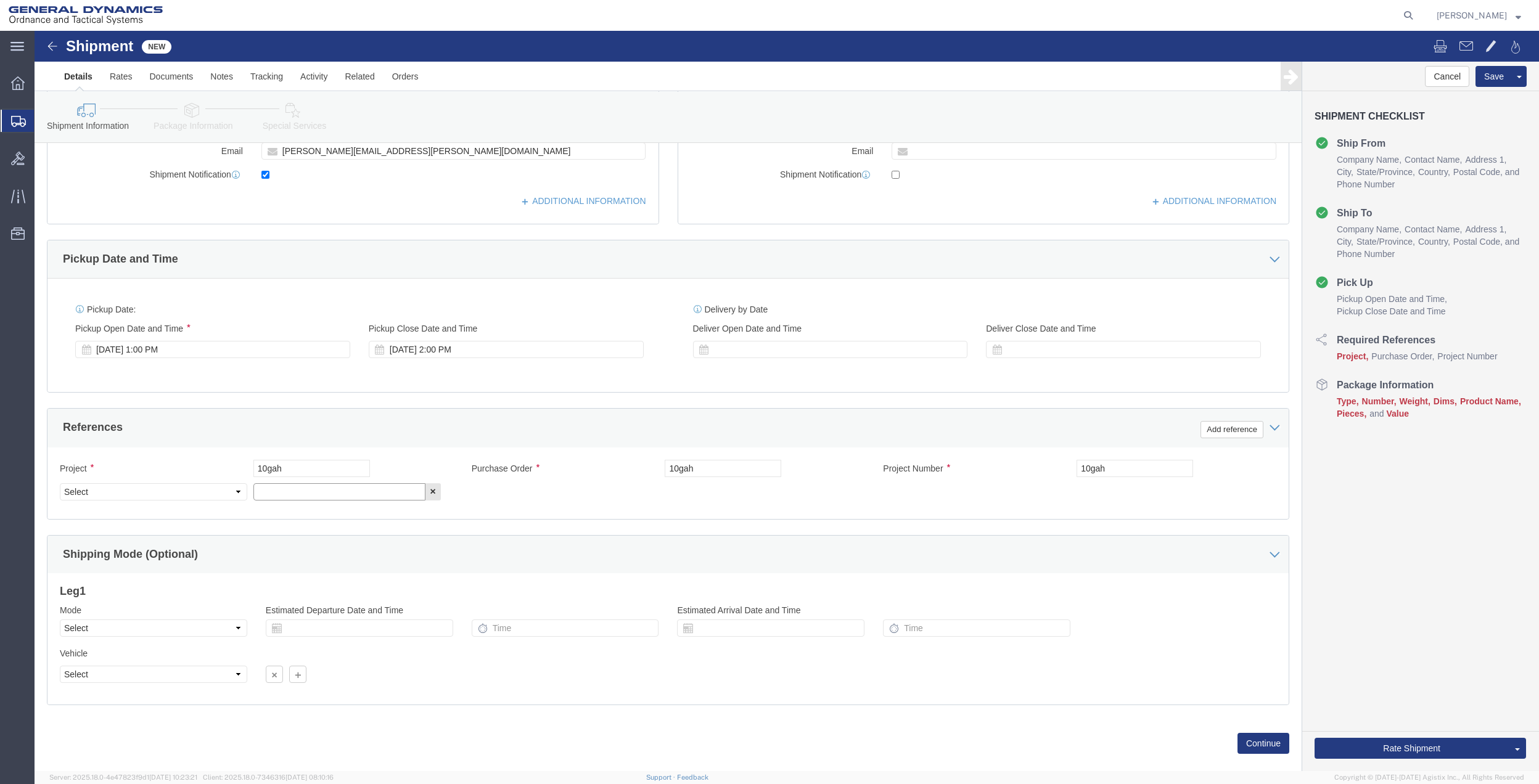
drag, startPoint x: 257, startPoint y: 460, endPoint x: 213, endPoint y: 466, distance: 44.4
click input "text"
paste input "10gah"
type input "10gah"
click select "Select Account Type Activity ID Airline Appointment Number ASN Batch Request # …"
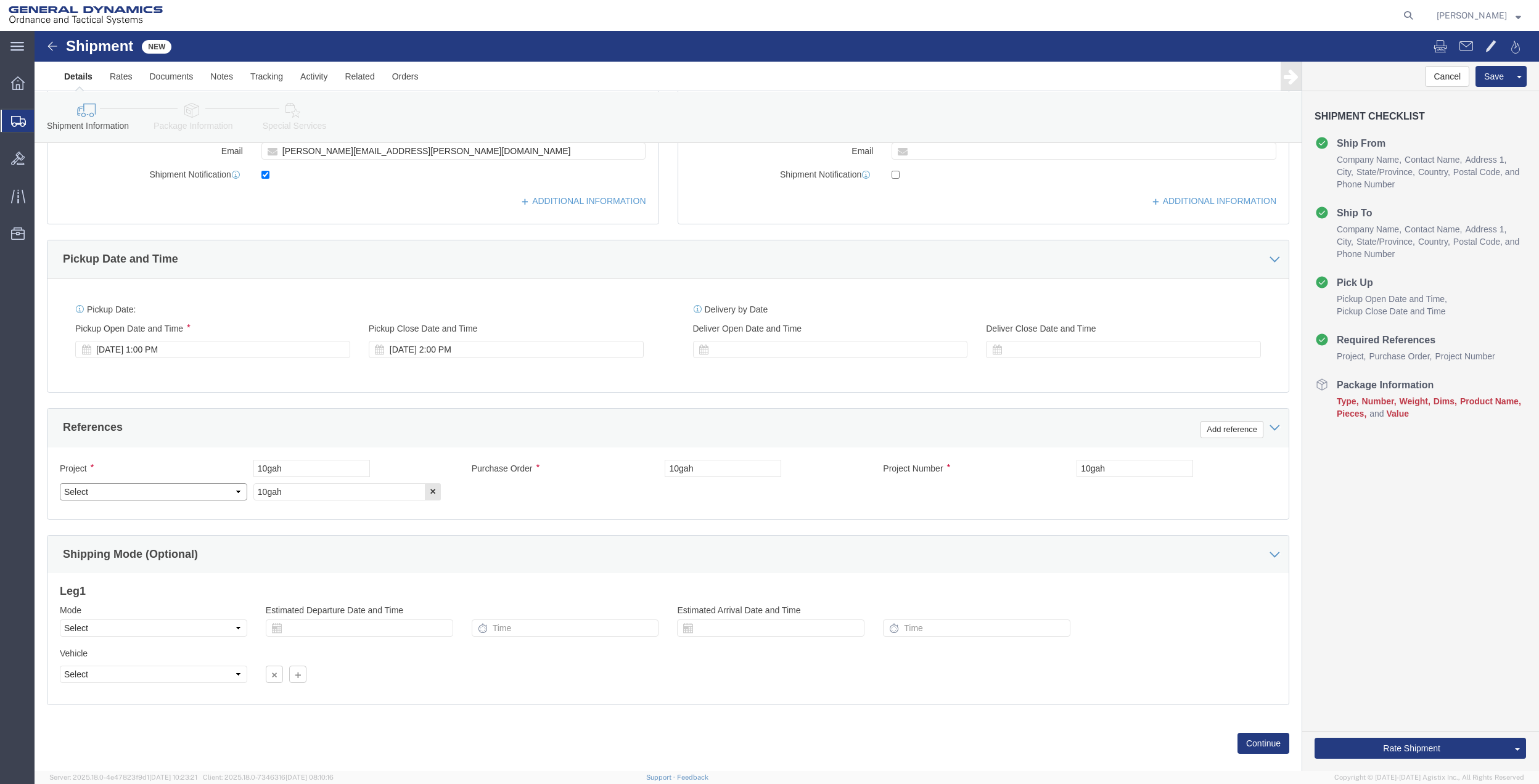
select select "DEPT"
click select "Select Account Type Activity ID Airline Appointment Number ASN Batch Request # …"
click link "Package Information"
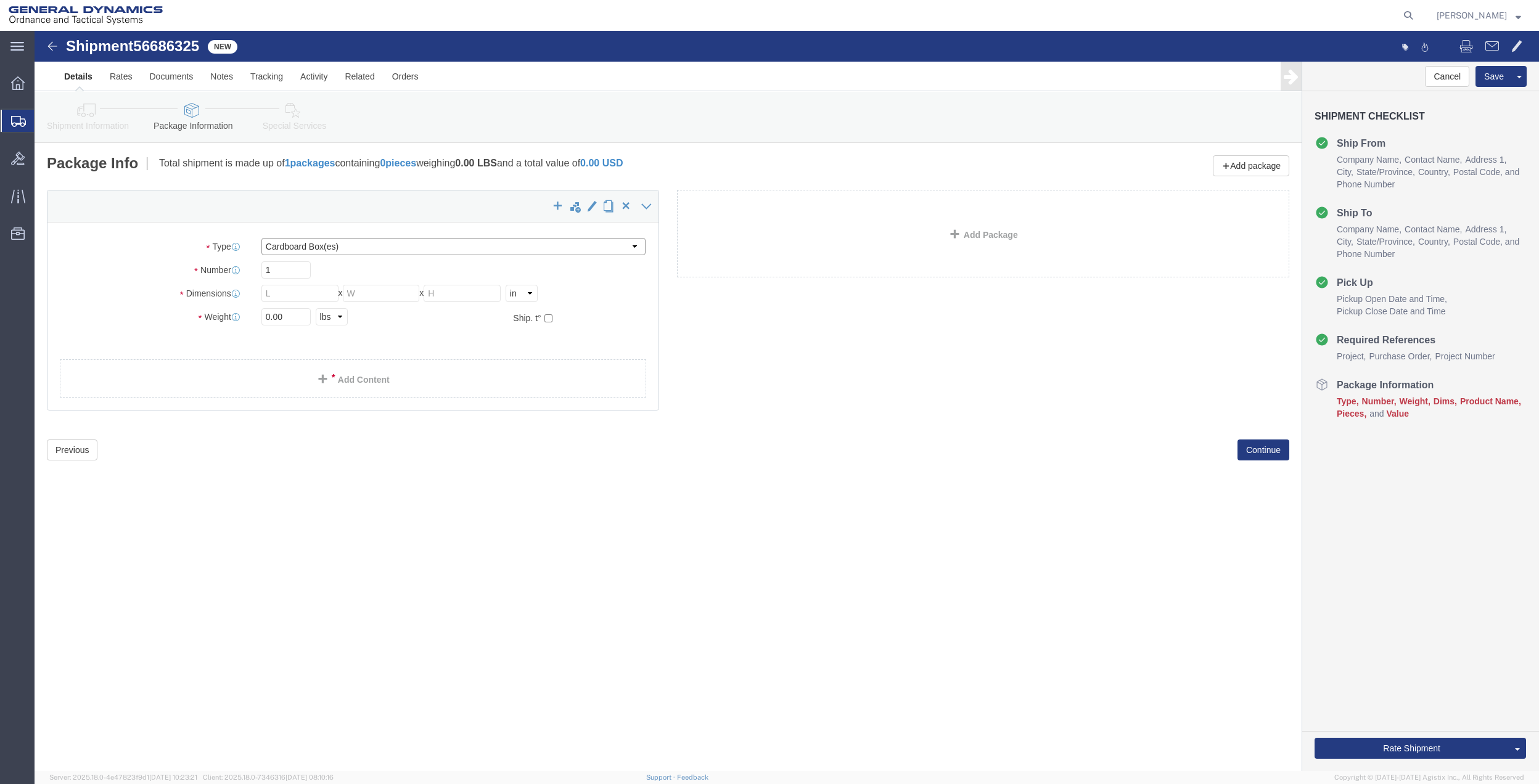
click select "Select Bale(s) Basket(s) Bolt(s) Bottle(s) Buckets Bulk Bundle(s) Can(s) Cardbo…"
select select "ENV"
click select "Select Bale(s) Basket(s) Bolt(s) Bottle(s) Buckets Bulk Bundle(s) Can(s) Cardbo…"
type input "9.50"
type input "12.50"
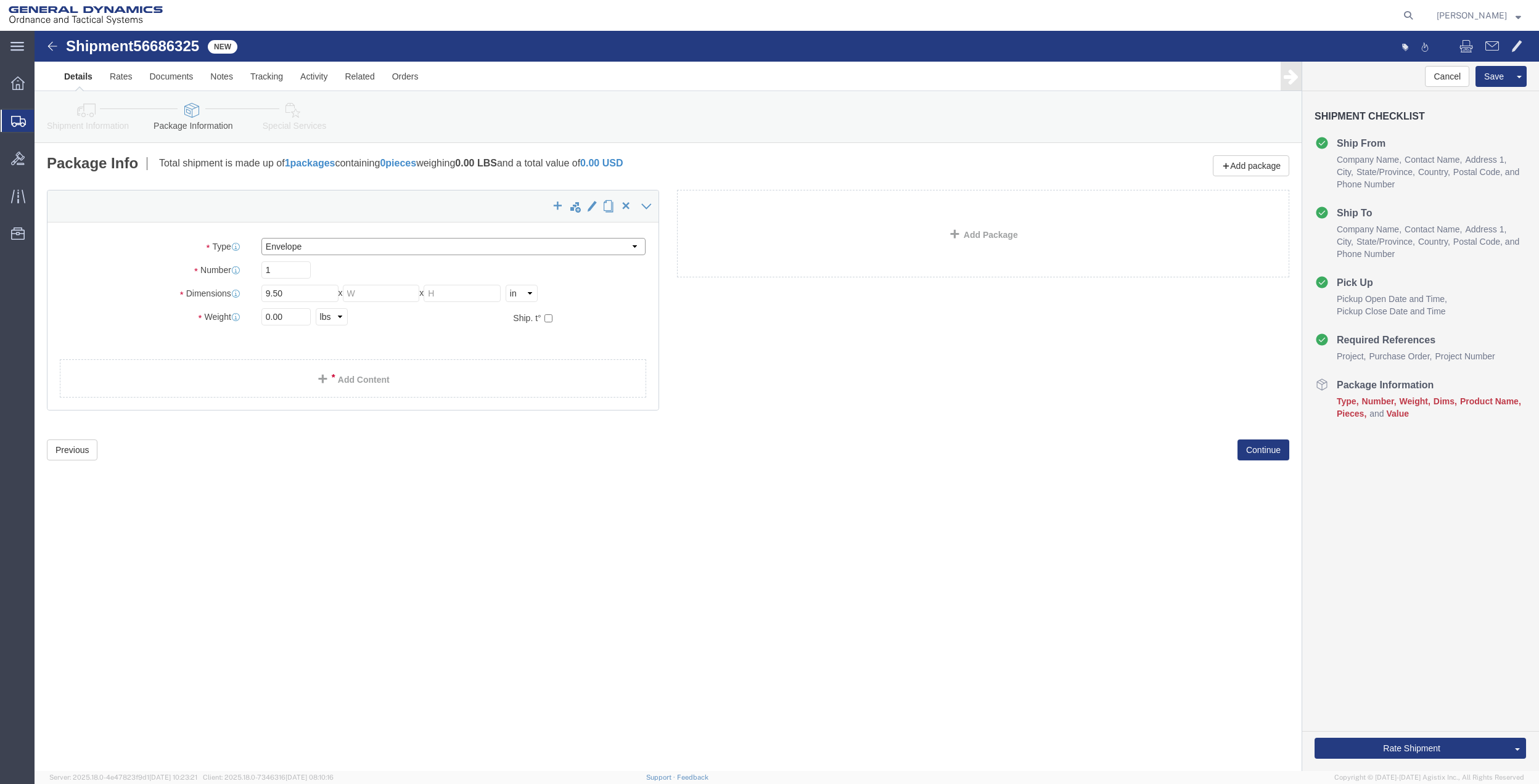
type input "0.25"
type input "1"
click link "Add Content"
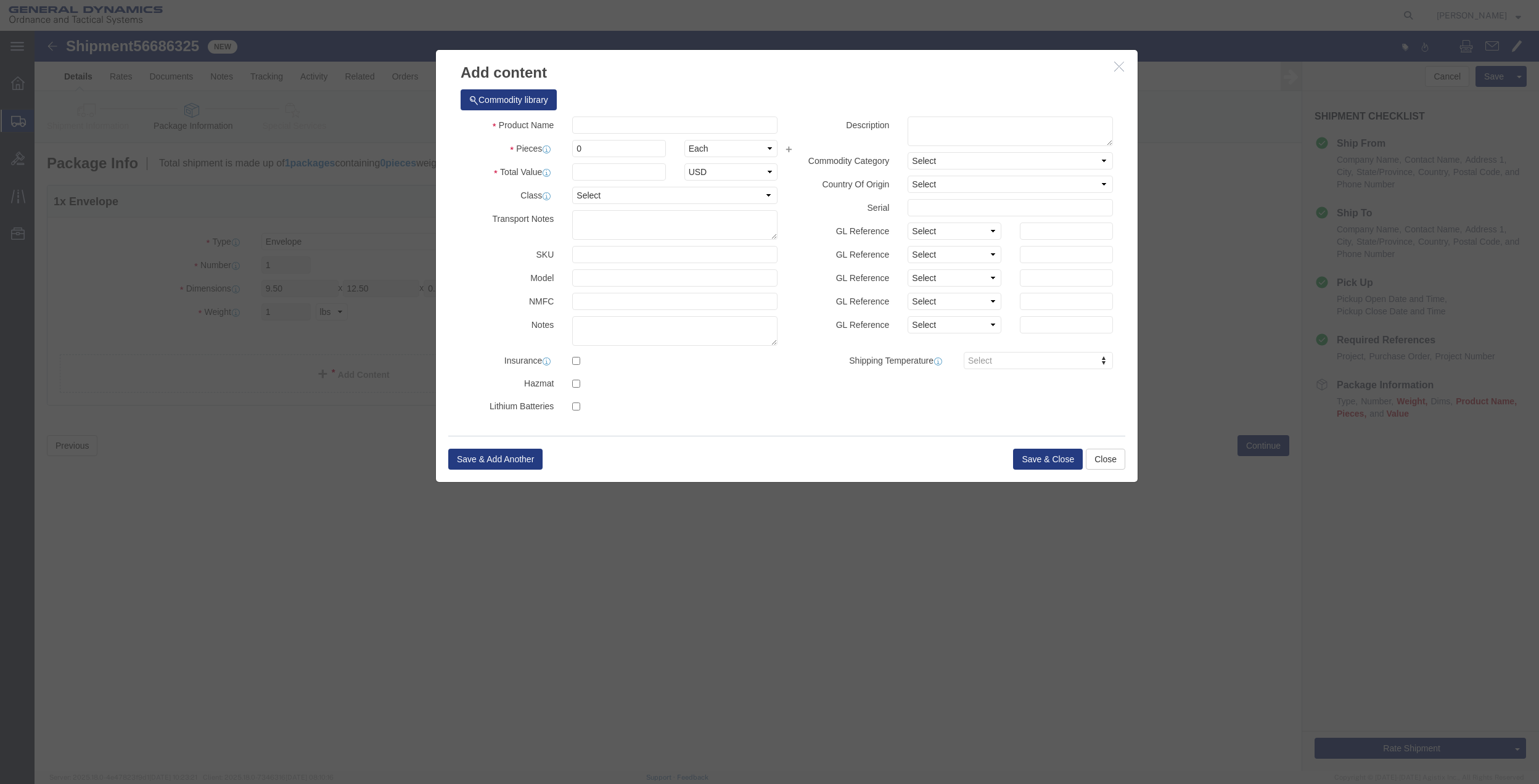
click div "Product Name Pieces 0 Select Bag Barrels 100Board Feet Bottle Box Blister Pack …"
click input "text"
type input "MISC"
type input "100.00"
select select "US"
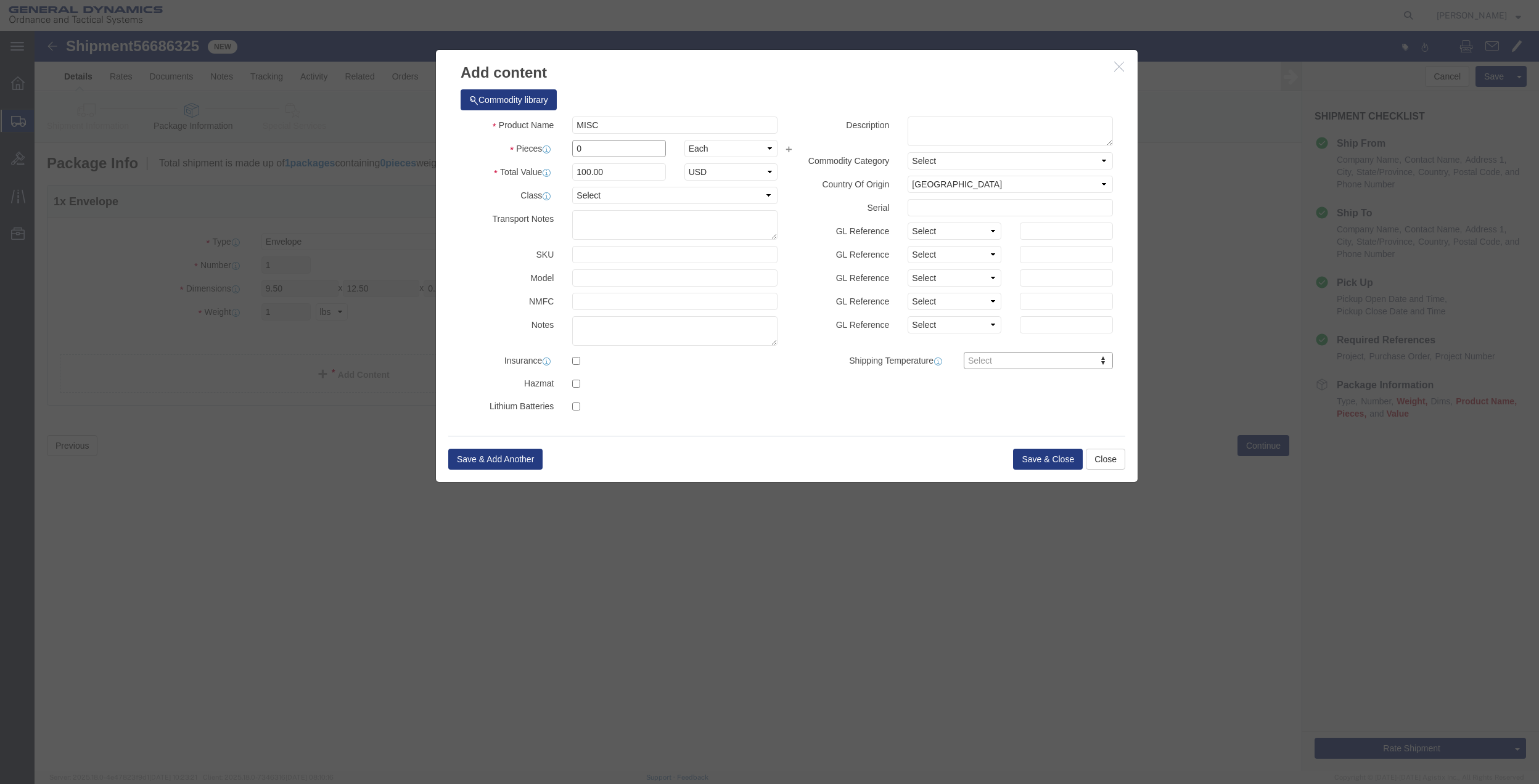
click input "0"
type input "01"
type input "100"
click select "Select 50 55 60 65 70 85 92.5 100 125 175 250 300 400"
select select "70"
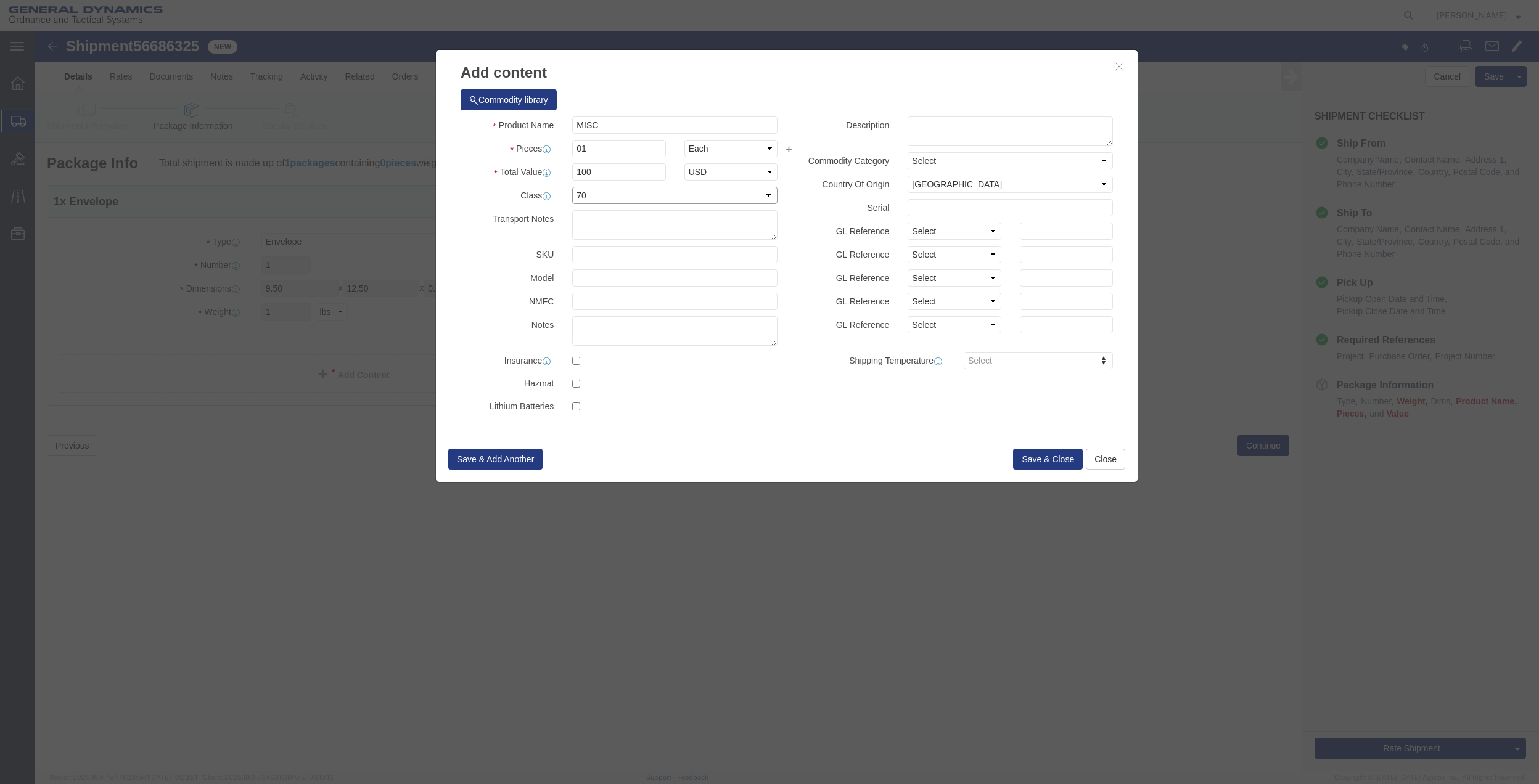
click select "Select 50 55 60 65 70 85 92.5 100 125 175 250 300 400"
click button "Save & Close"
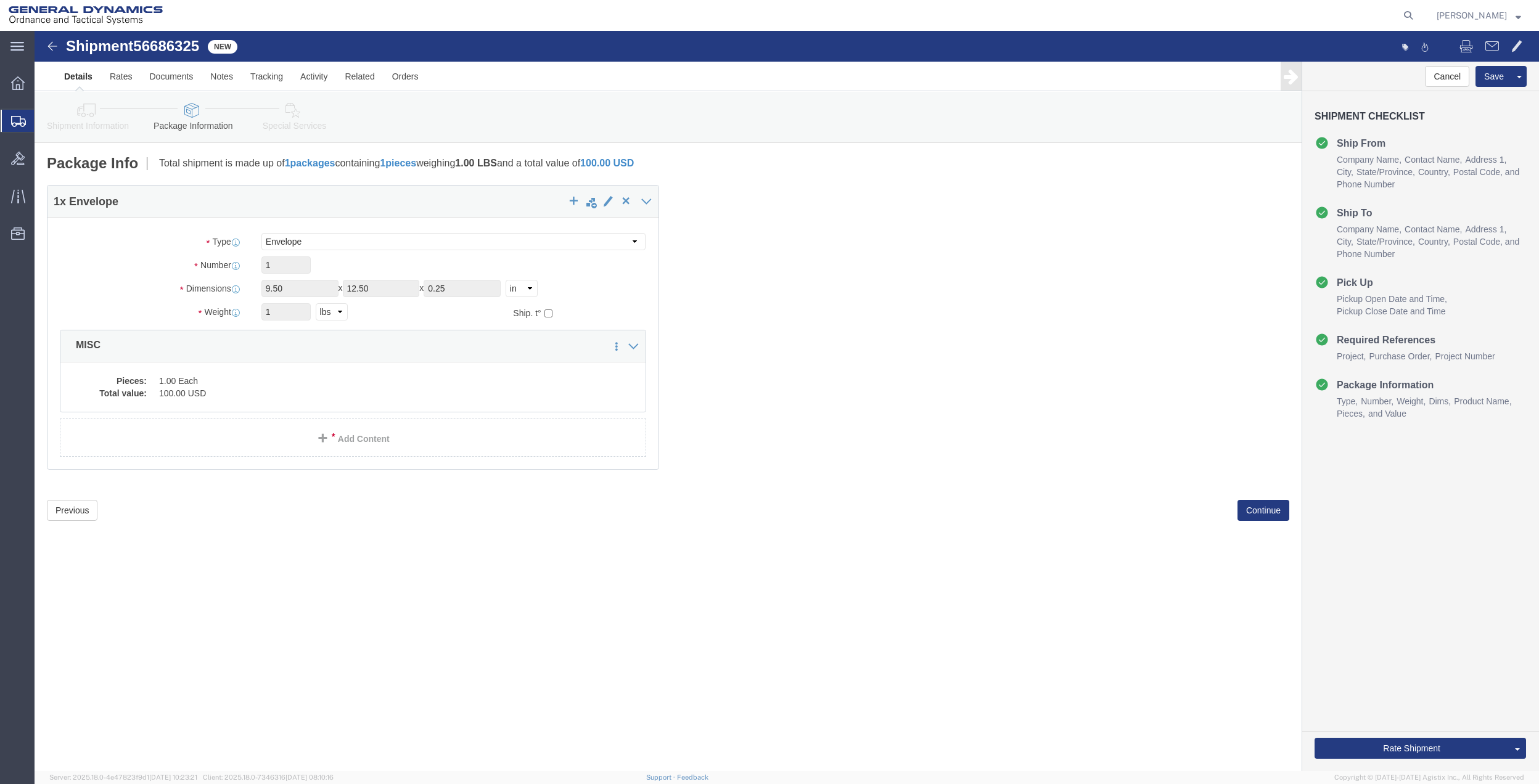
click icon
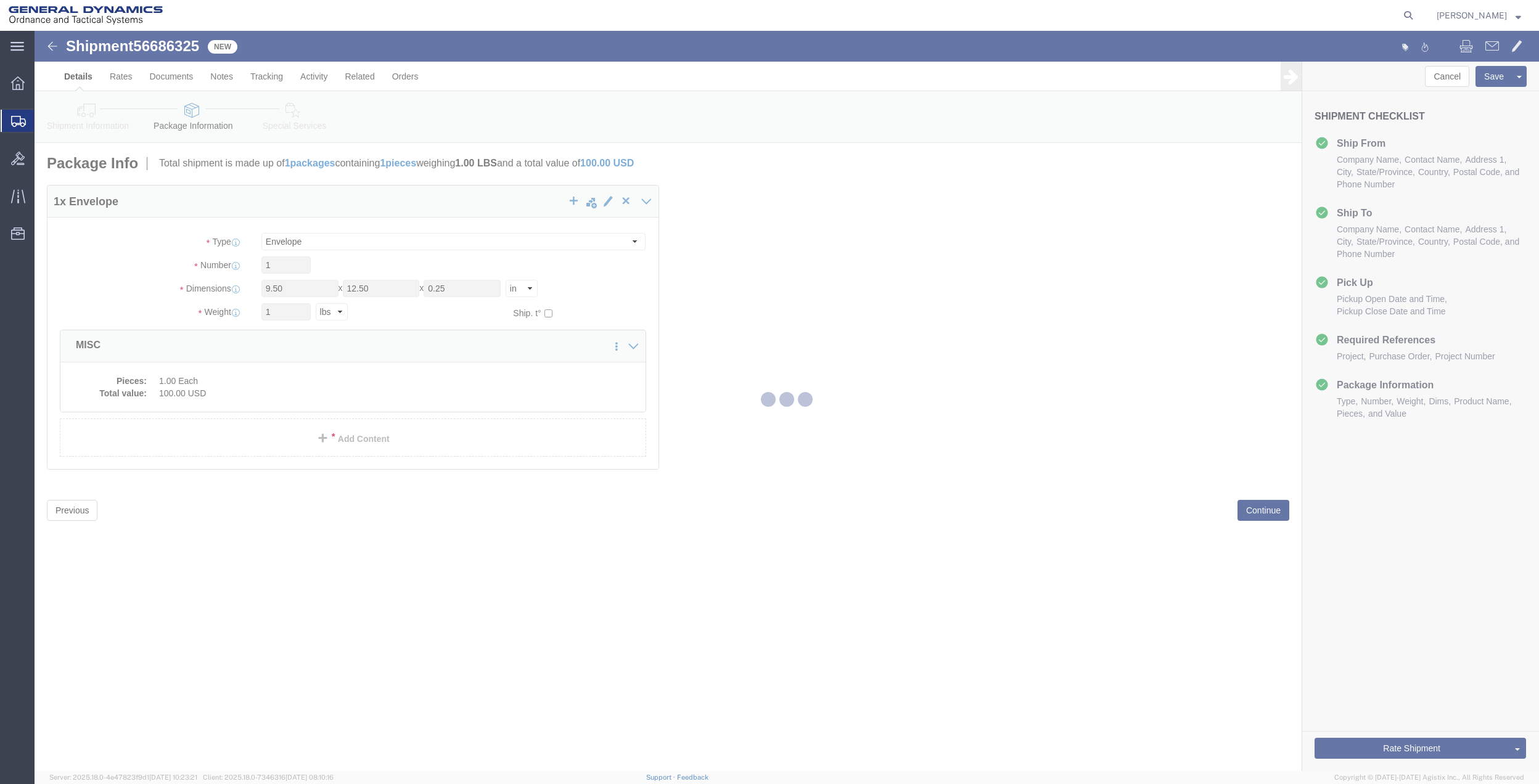
select select
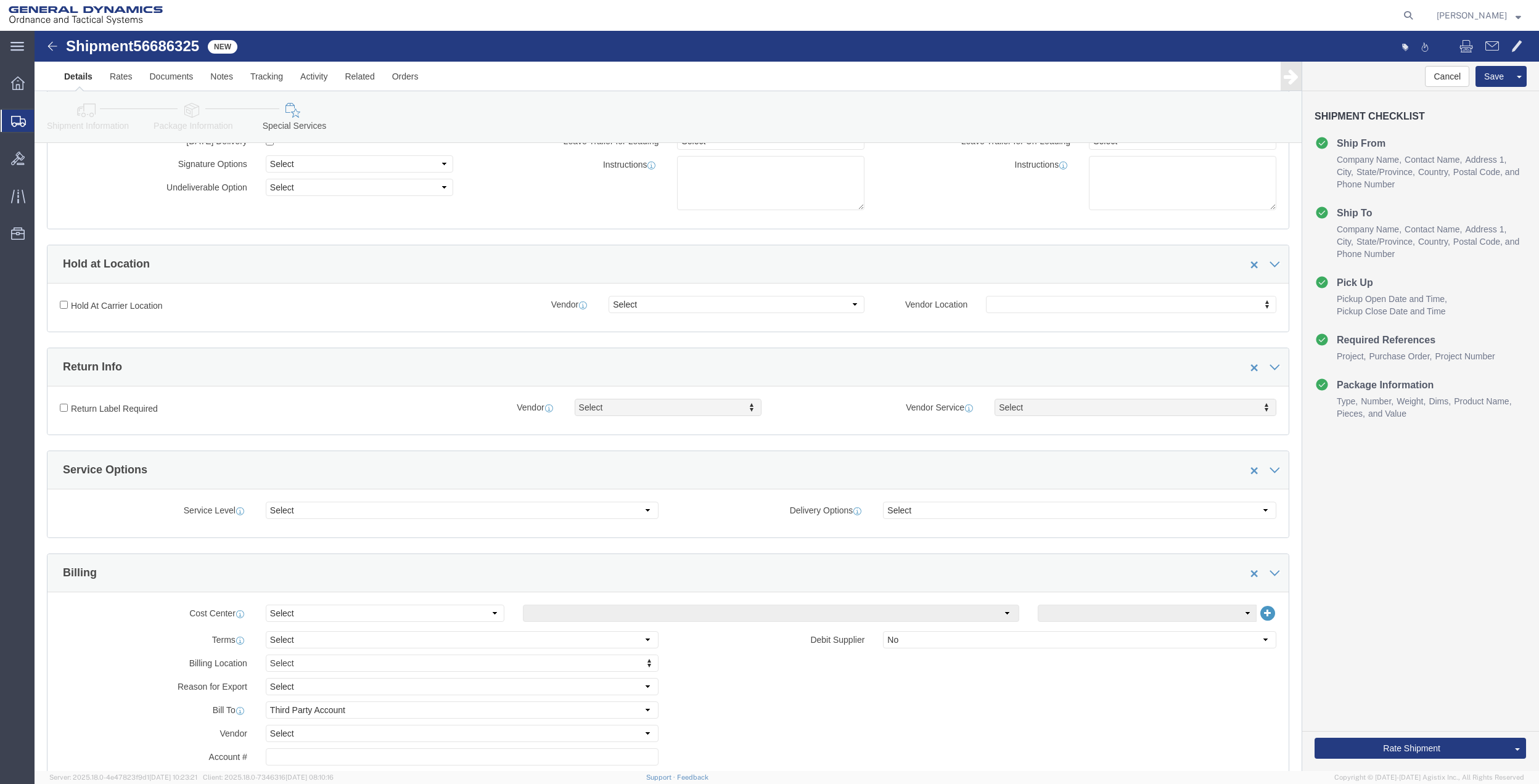
scroll to position [328, 0]
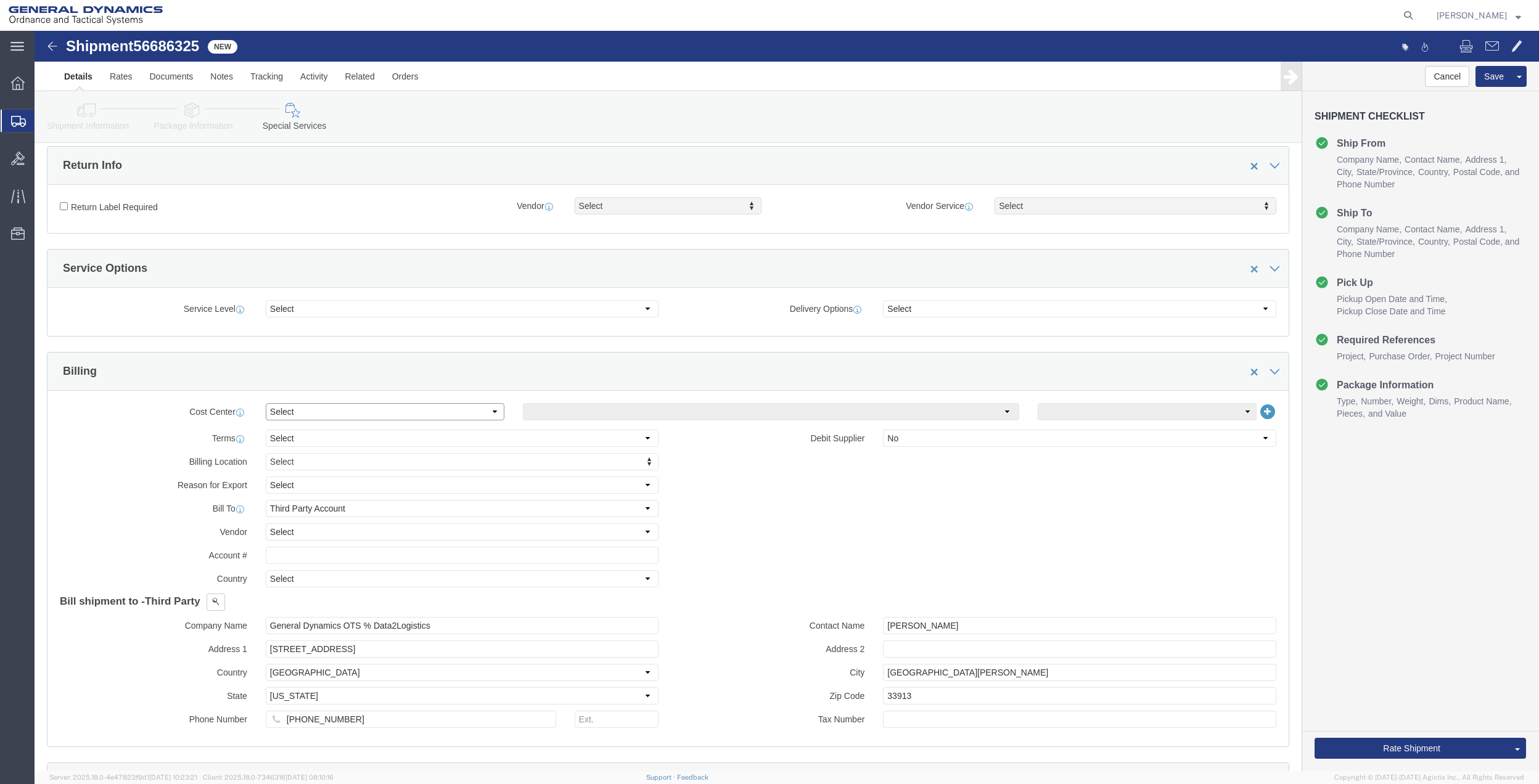
click select "Select Buyer Cost Center Department Operations Number Order Number Sales Person"
select select "DEPARTMENT"
click select "Select Buyer Cost Center Department Operations Number Order Number Sales Person"
click select "Select [GEOGRAPHIC_DATA] [GEOGRAPHIC_DATA] [GEOGRAPHIC_DATA] [GEOGRAPHIC_DATA] …"
select select "1763983"
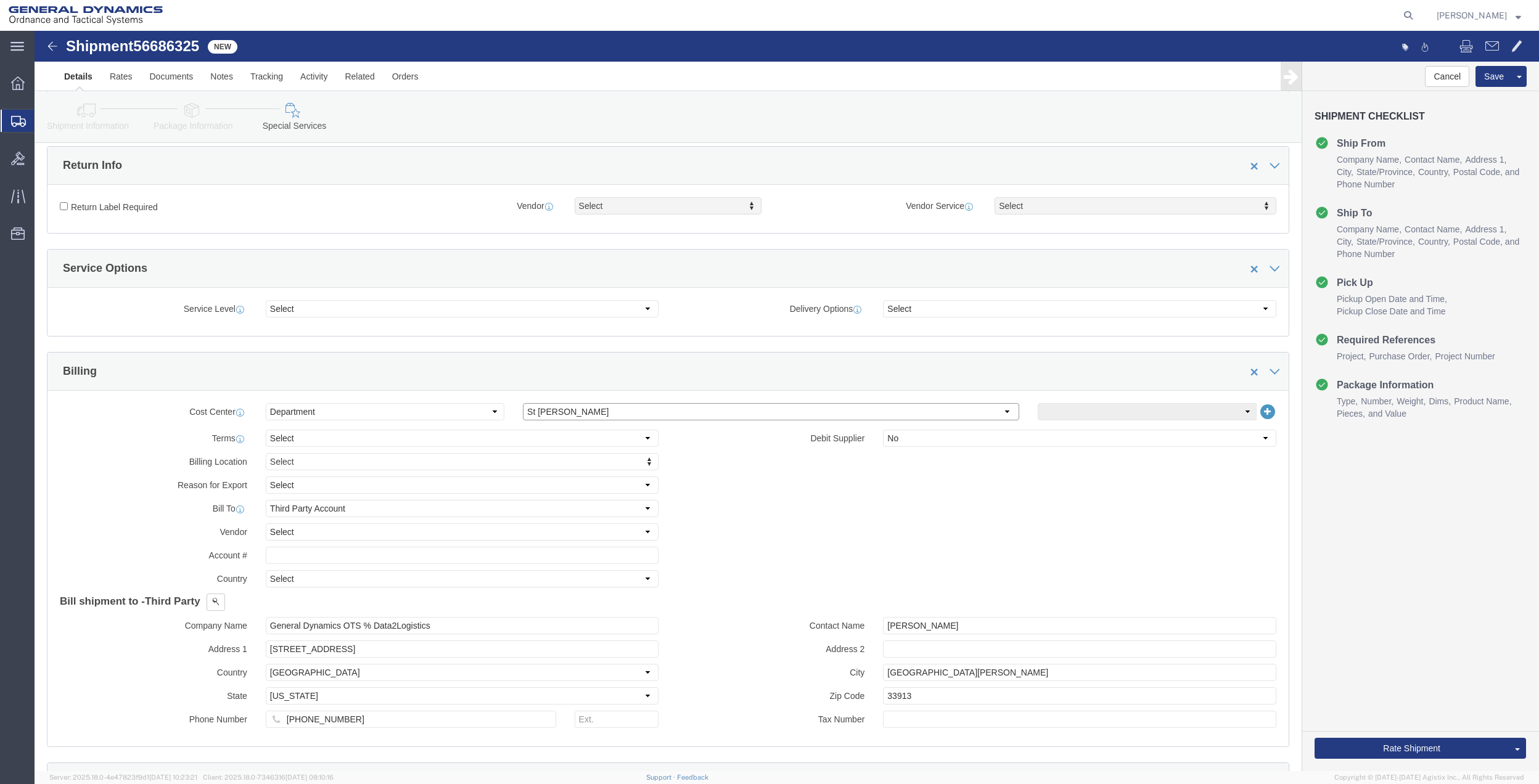
click select "Select [GEOGRAPHIC_DATA] [GEOGRAPHIC_DATA] [GEOGRAPHIC_DATA] [GEOGRAPHIC_DATA] …"
click select "Select 10AFM 10GAG 10GAH 10GFL 10GFO 10GIE 10GIS 30MABS St [PERSON_NAME] Program"
select select "214681"
click select "Select 10AFM 10GAG 10GAH 10GFL 10GFO 10GIE 10GIS 30MABS St [PERSON_NAME] Program"
click input "General Dynamics OTS % Data2Logistics"
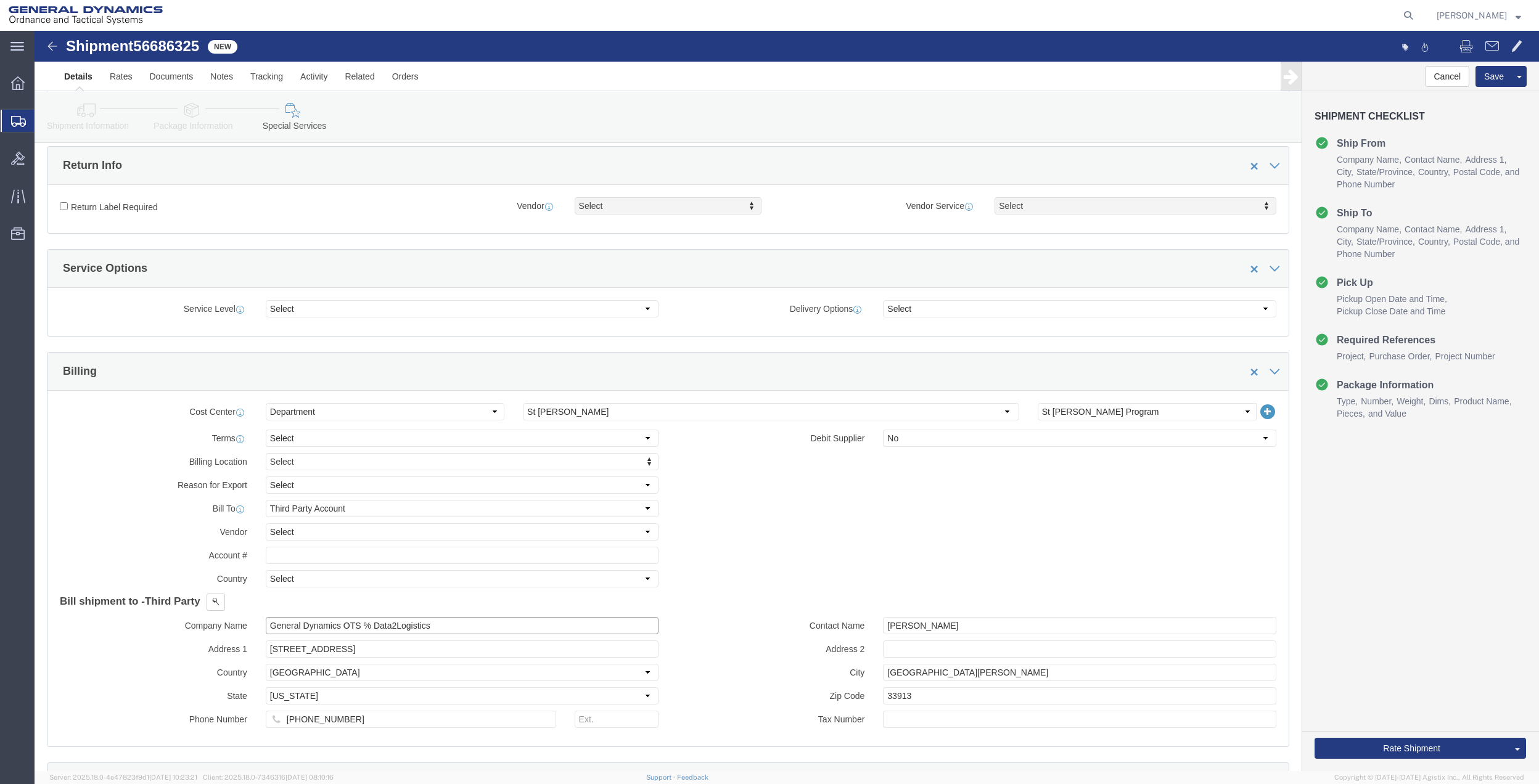
click input "General Dynamics OTS % Data2Logistics"
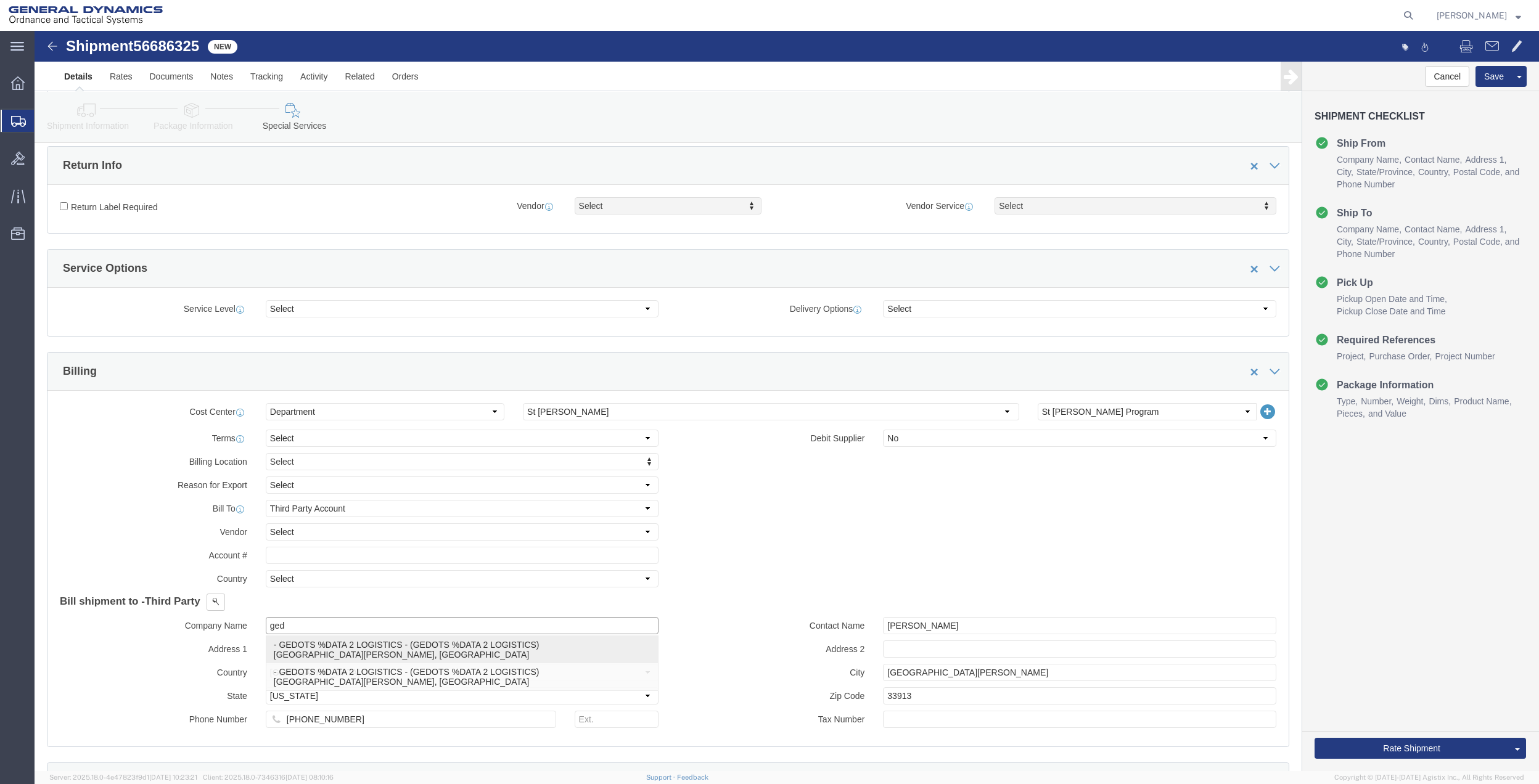
click div "- GEDOTS %DATA 2 LOGISTICS - (GEDOTS %DATA 2 LOGISTICS) [GEOGRAPHIC_DATA][PERSO…"
type input "GEDOTS %DATA 2 LOGISTICS"
type input "PO BOX 61050"
type input "GEDOTS %DATA 2 LOGISTICS"
type input "FORT [PERSON_NAME]"
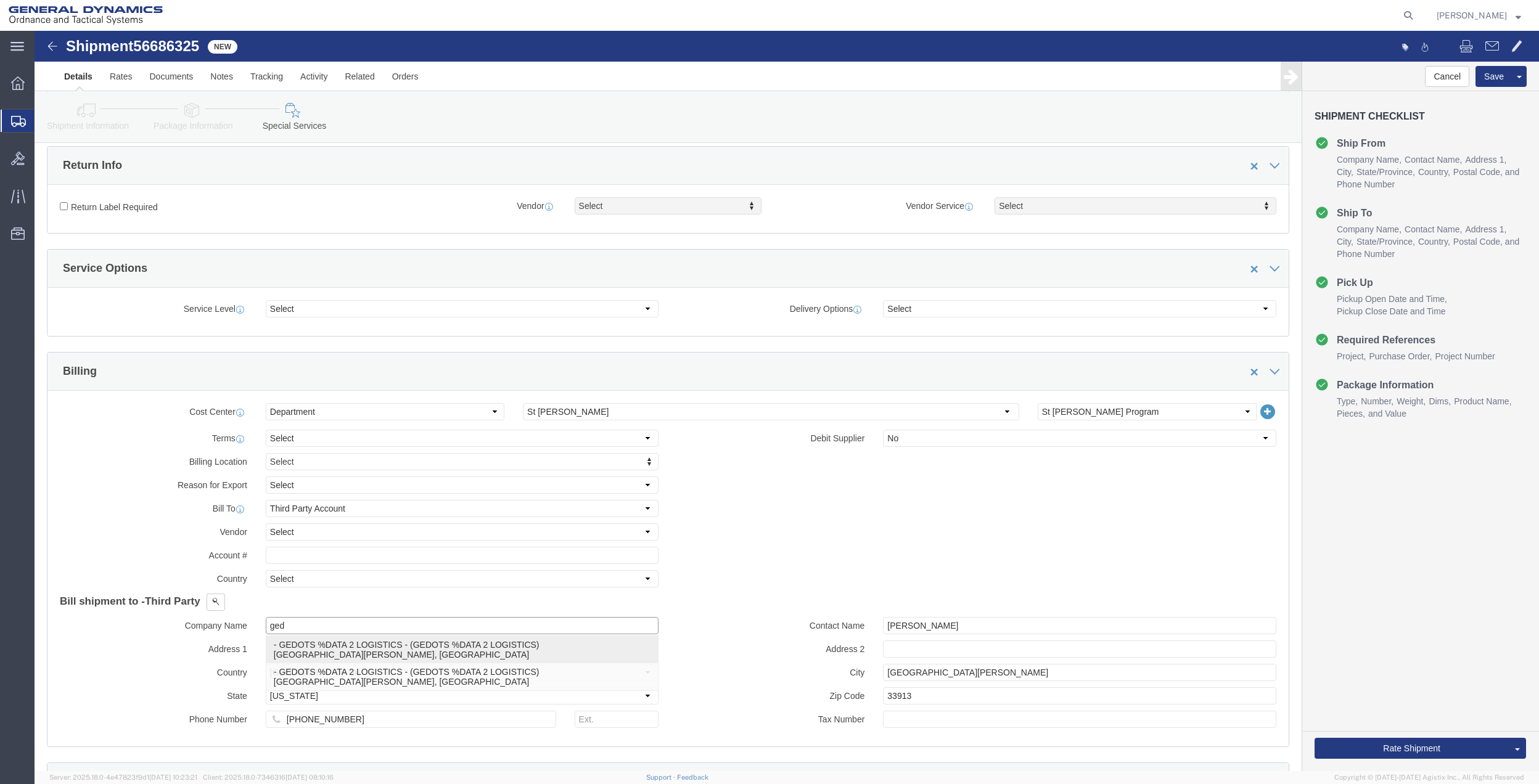
type input "33906"
select select "FL"
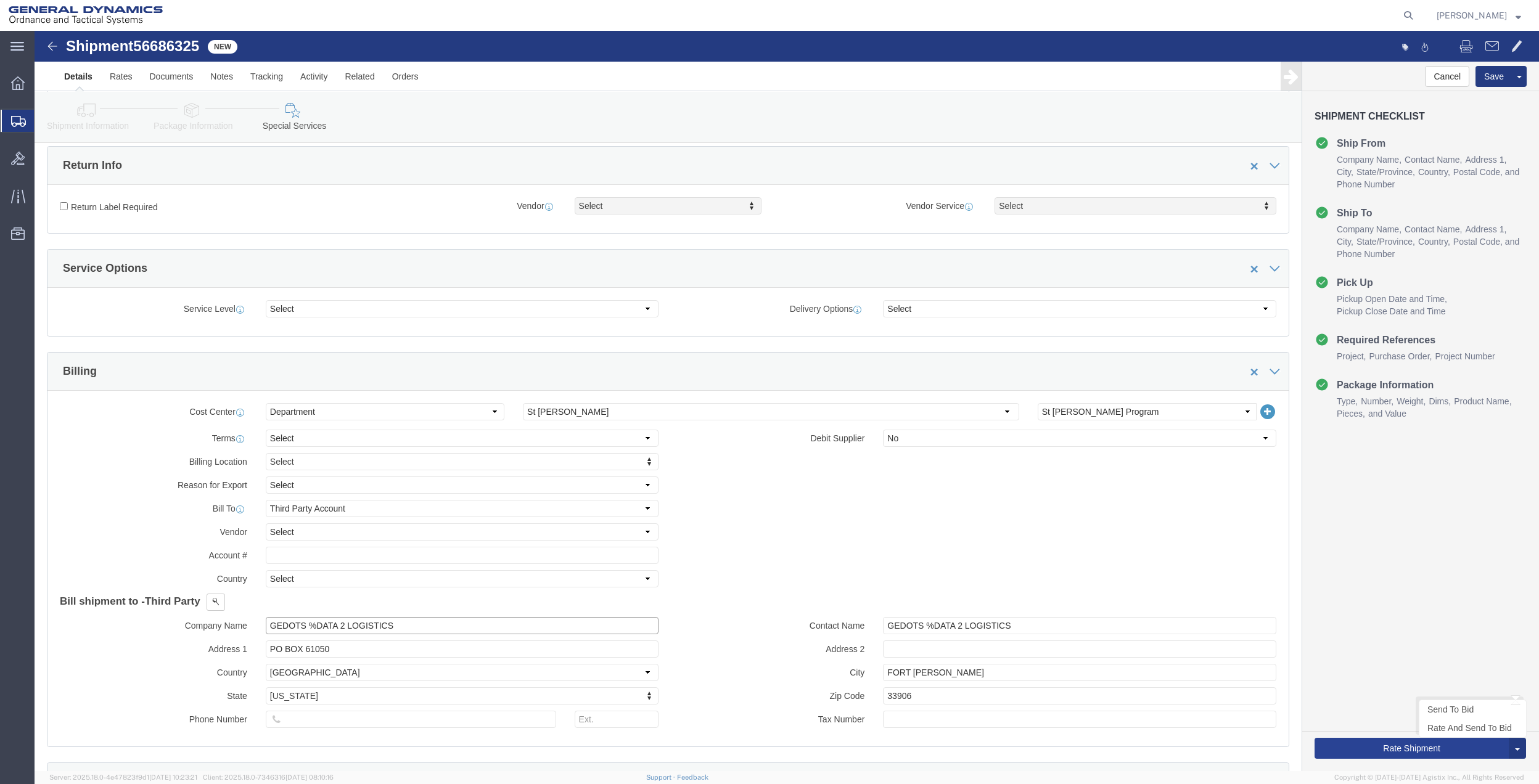
type input "GEDOTS %DATA 2 LOGISTICS"
click button "Rate Shipment"
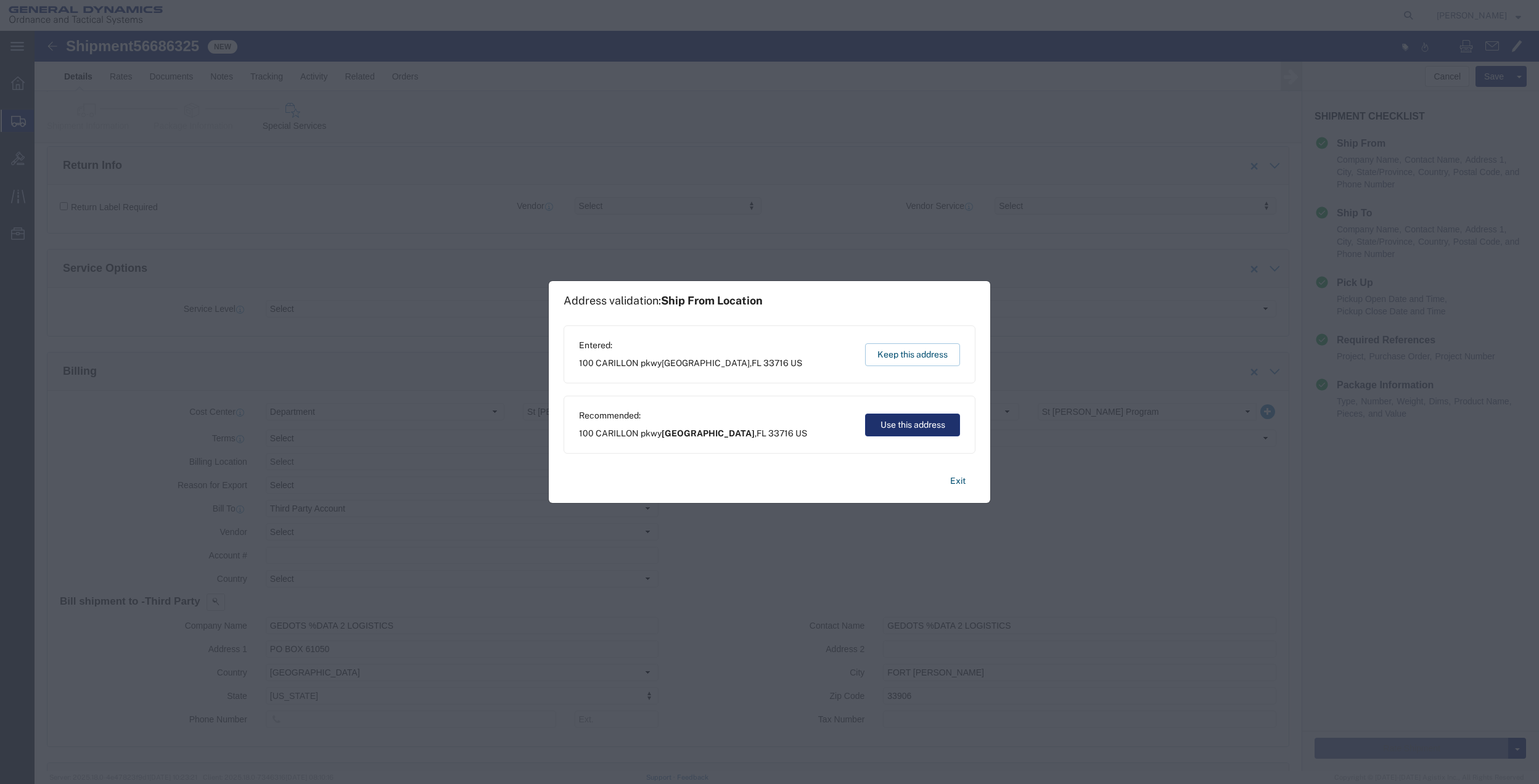
click at [899, 428] on button "Use this address" at bounding box center [912, 425] width 95 height 23
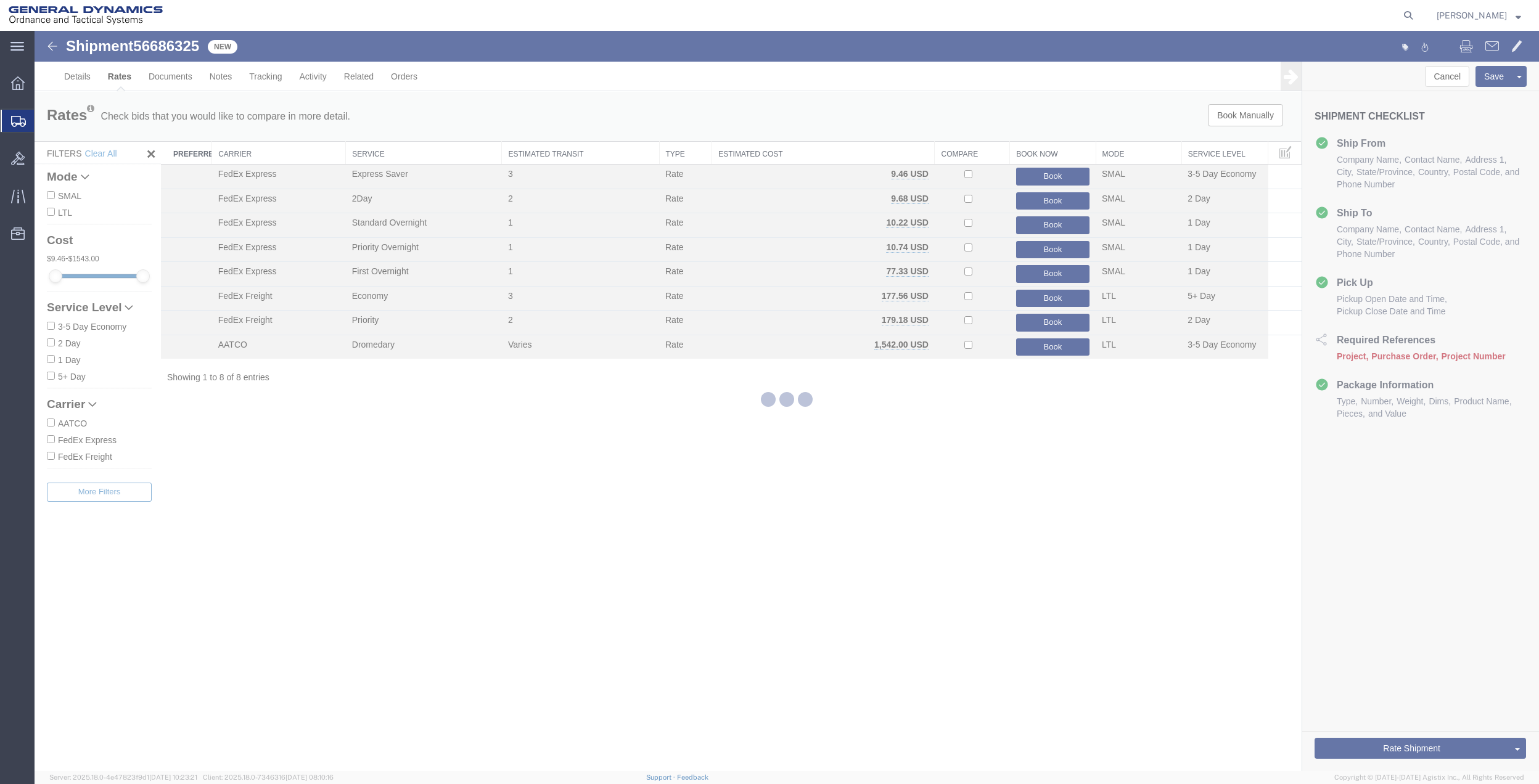
scroll to position [0, 0]
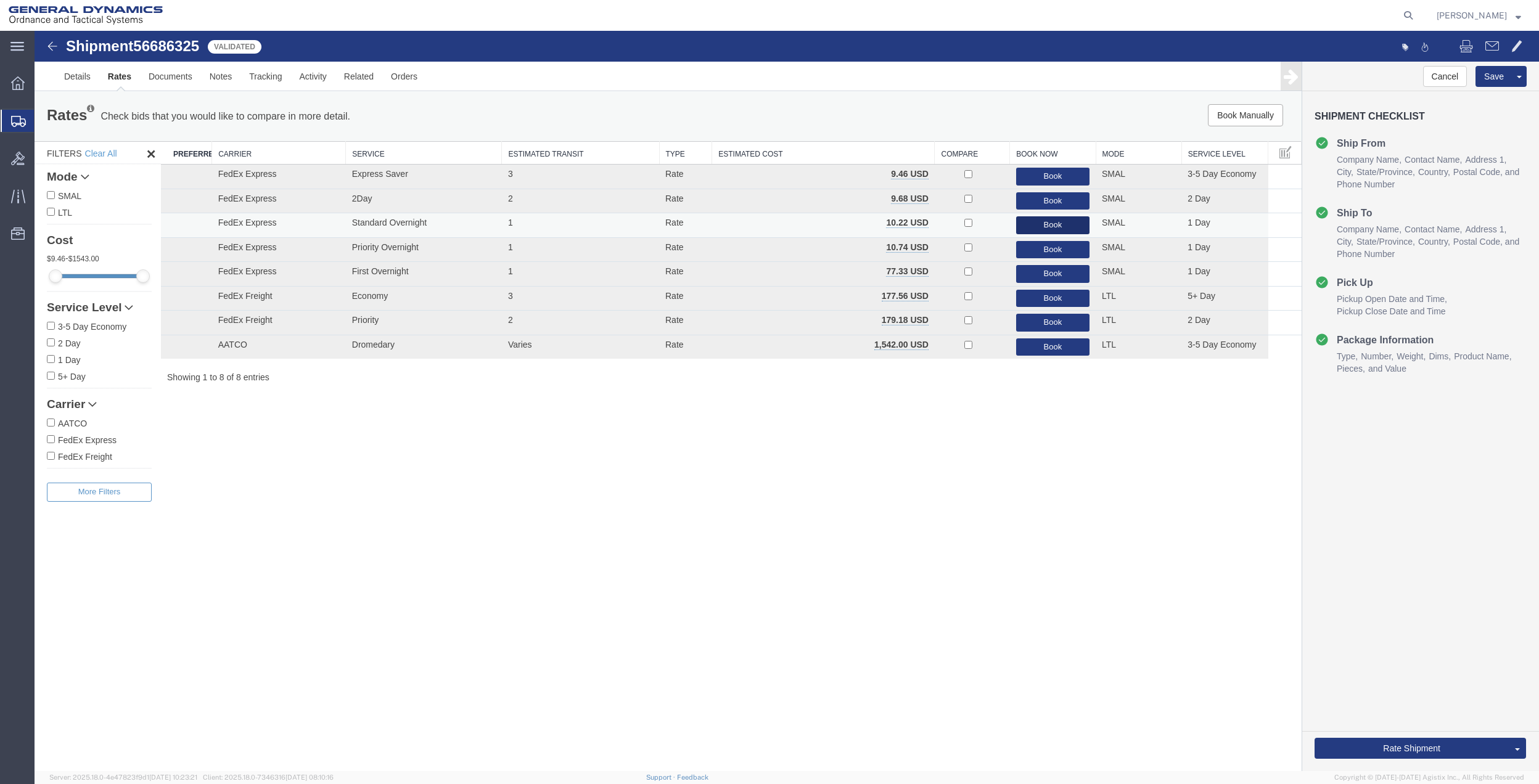
click at [1037, 221] on button "Book" at bounding box center [1053, 225] width 74 height 18
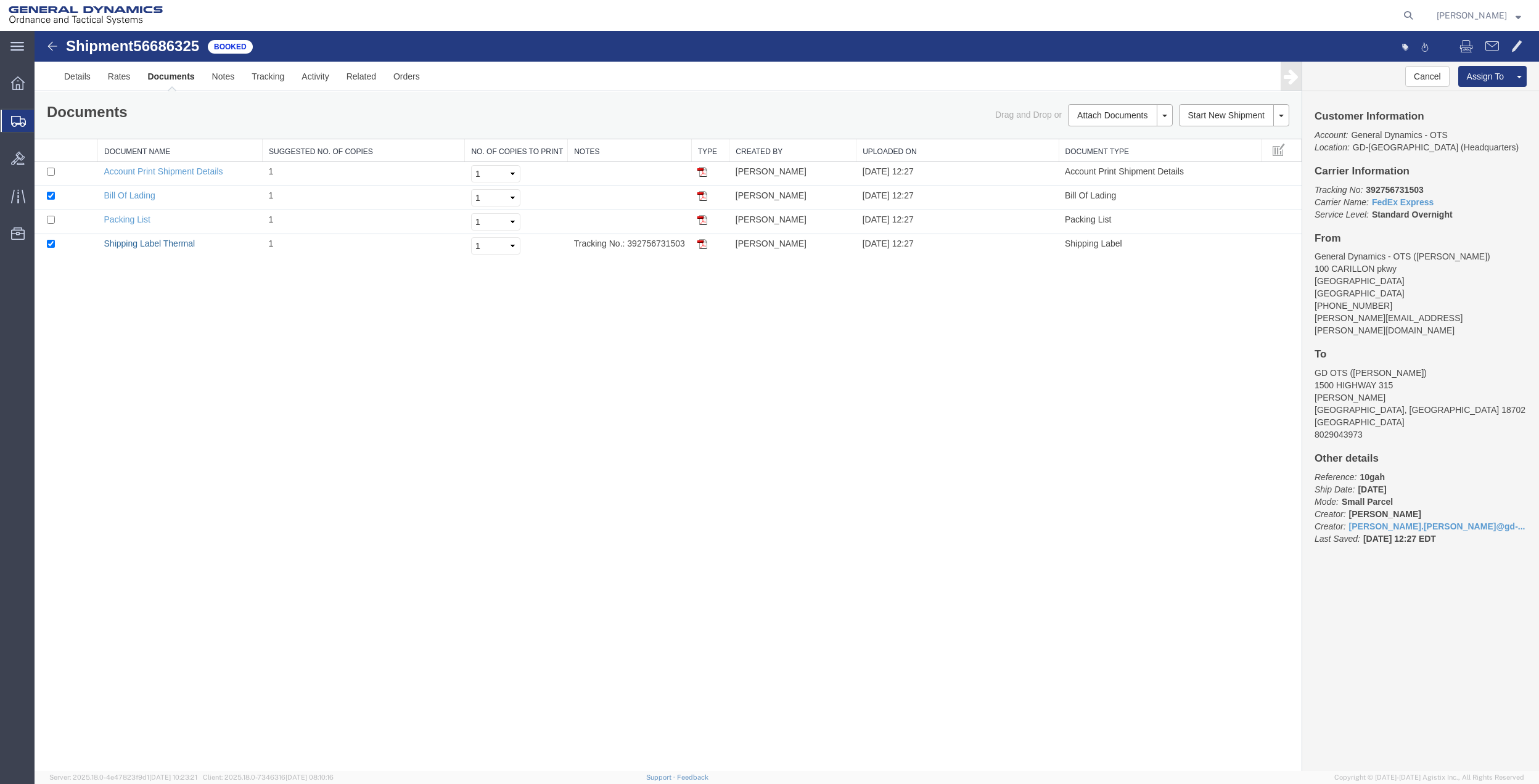
drag, startPoint x: 166, startPoint y: 241, endPoint x: 519, endPoint y: 264, distance: 353.7
click at [166, 241] on link "Shipping Label Thermal" at bounding box center [150, 243] width 91 height 10
